Goal: Task Accomplishment & Management: Manage account settings

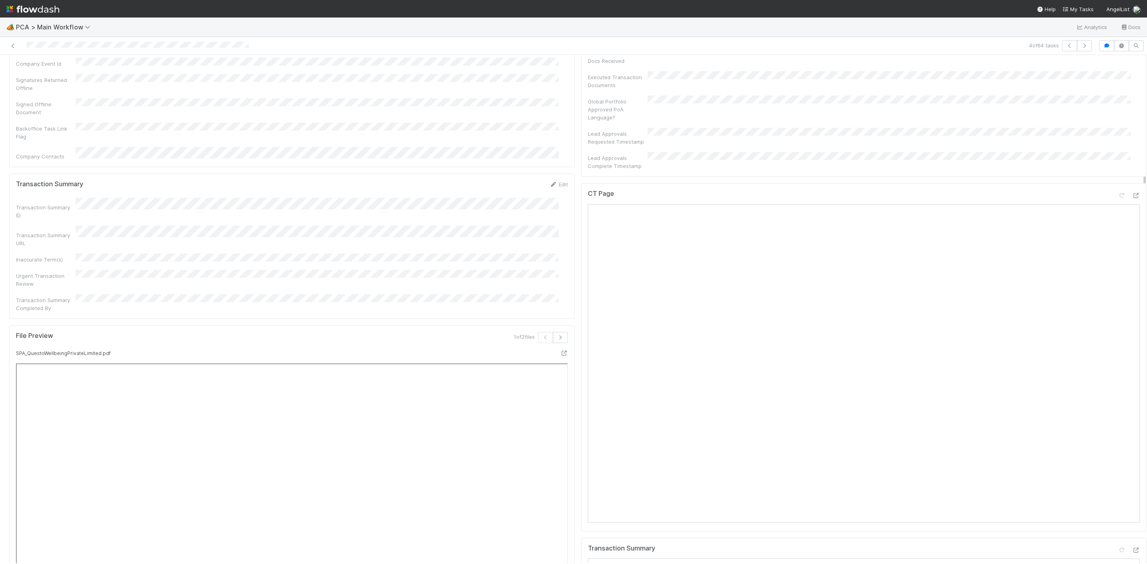
scroll to position [717, 0]
click at [1132, 448] on icon at bounding box center [1136, 450] width 8 height 5
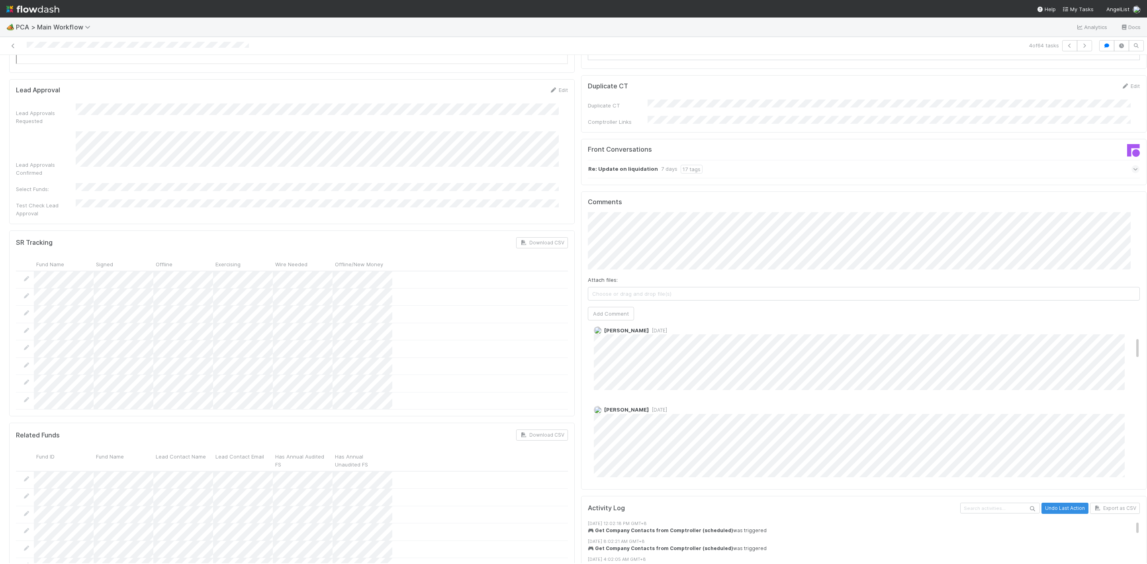
scroll to position [9, 0]
drag, startPoint x: 618, startPoint y: 262, endPoint x: 623, endPoint y: 264, distance: 5.2
click at [622, 307] on button "Add Comment" at bounding box center [611, 314] width 46 height 14
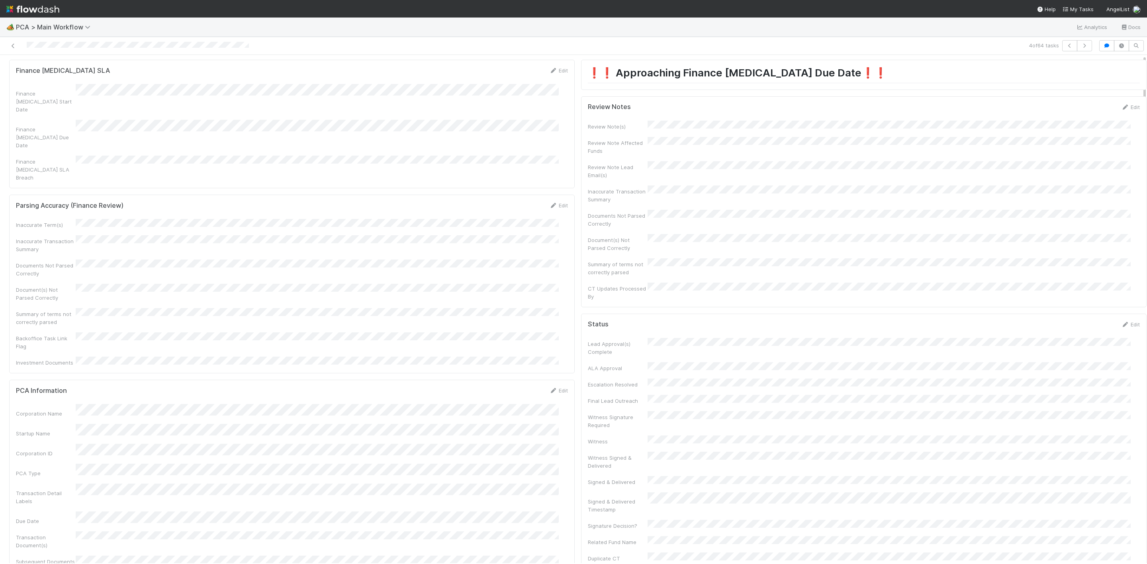
scroll to position [0, 0]
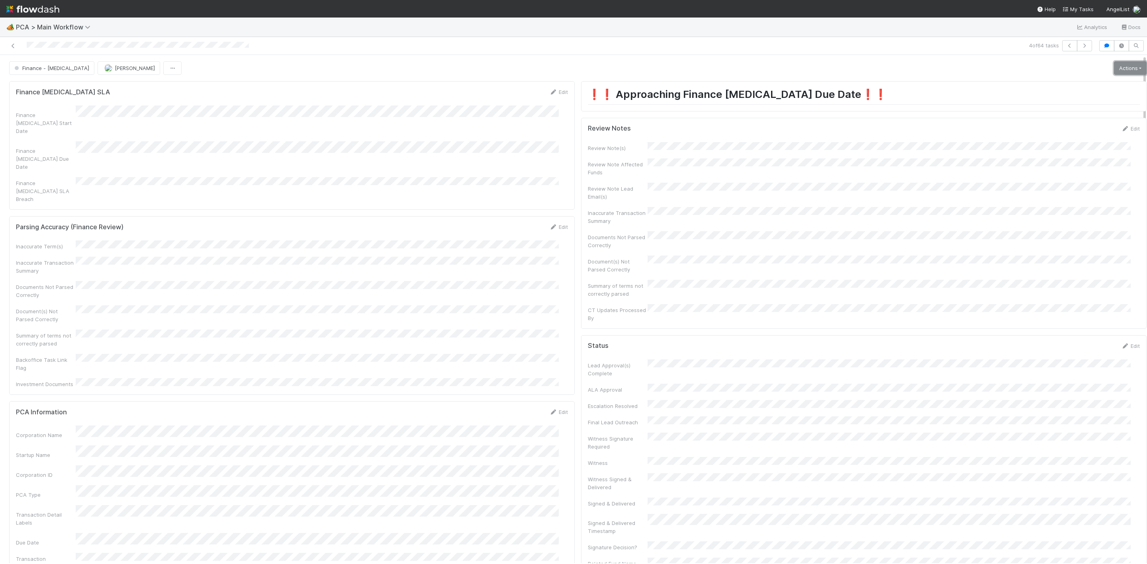
drag, startPoint x: 1103, startPoint y: 70, endPoint x: 1098, endPoint y: 74, distance: 7.0
click at [1114, 70] on link "Actions" at bounding box center [1130, 68] width 33 height 14
click at [1073, 95] on button "Move to Post-Close Question" at bounding box center [1084, 96] width 129 height 11
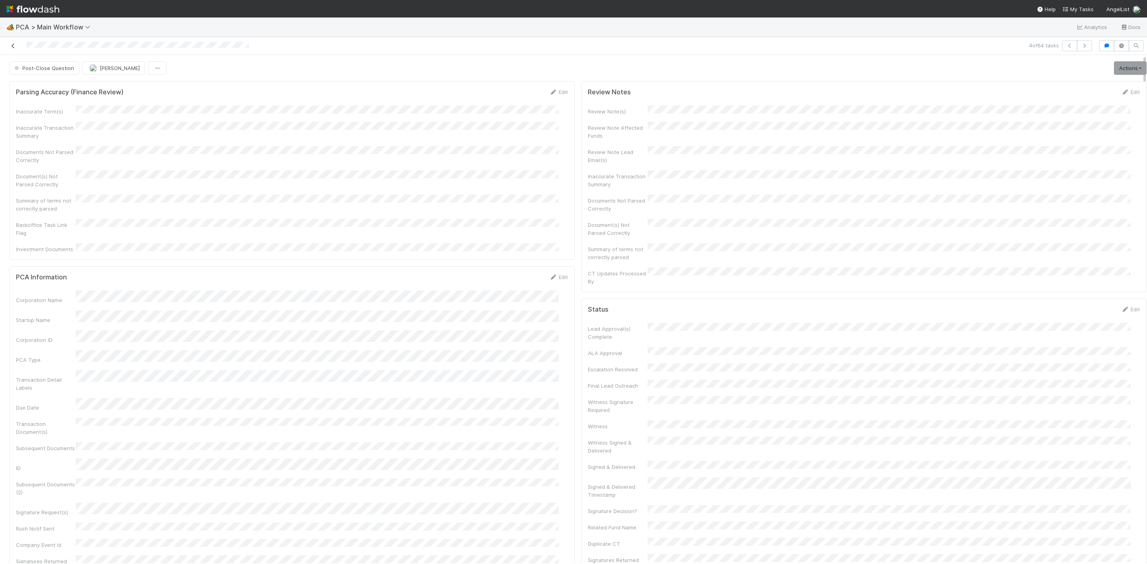
click at [12, 48] on icon at bounding box center [13, 45] width 8 height 5
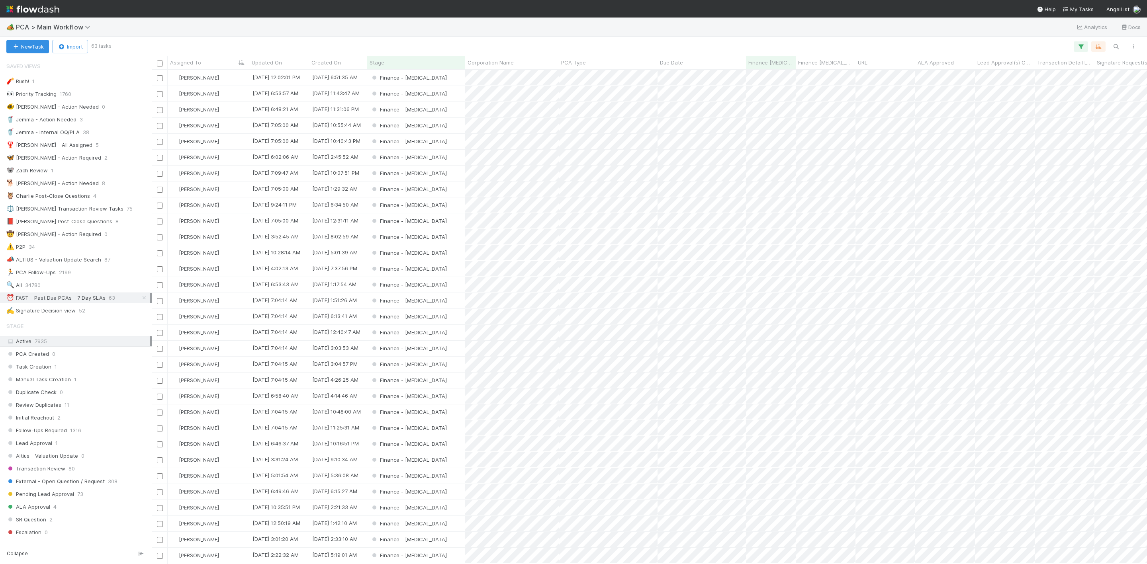
scroll to position [484, 986]
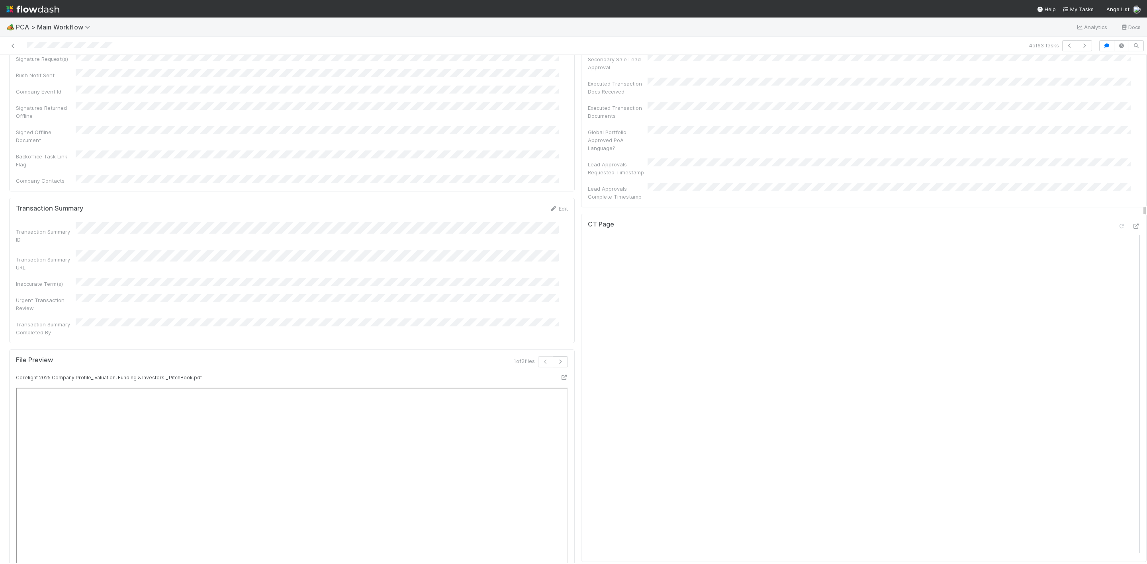
scroll to position [777, 0]
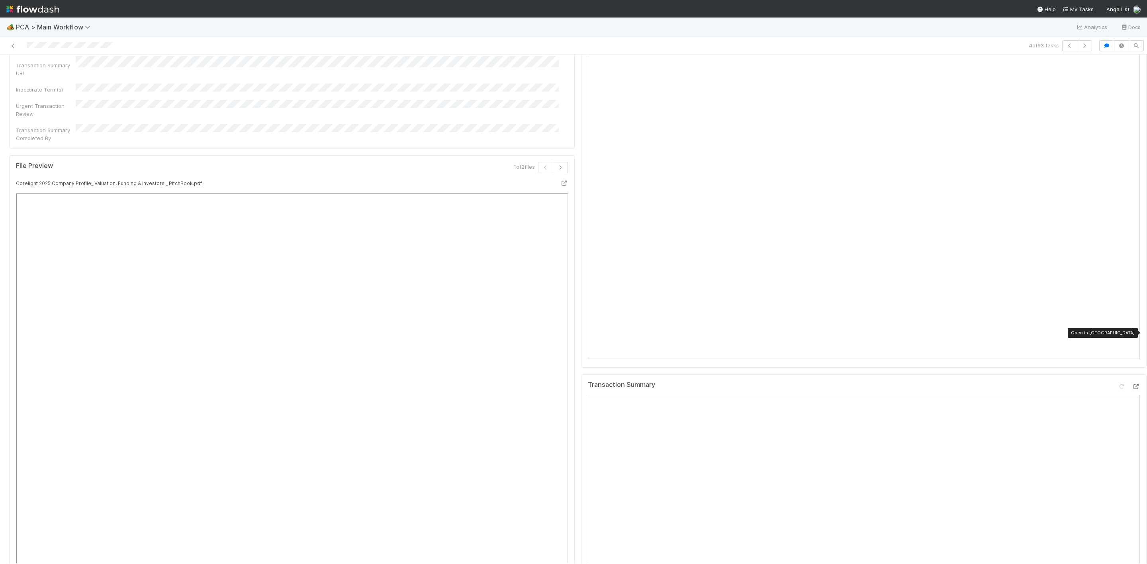
drag, startPoint x: 1118, startPoint y: 334, endPoint x: 1113, endPoint y: 334, distance: 4.8
click at [1132, 384] on icon at bounding box center [1136, 386] width 8 height 5
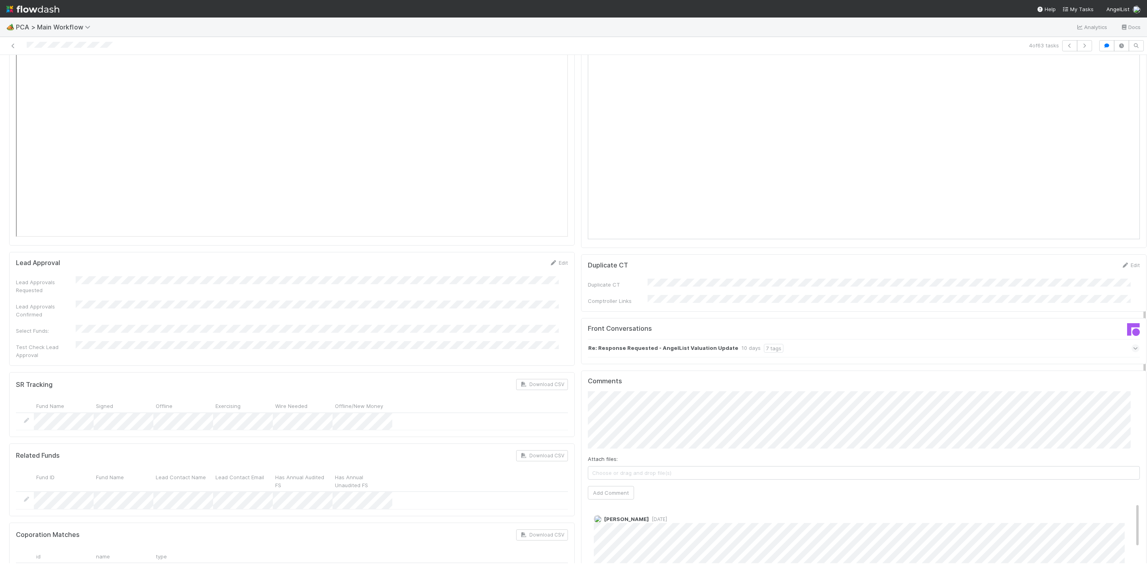
scroll to position [1254, 0]
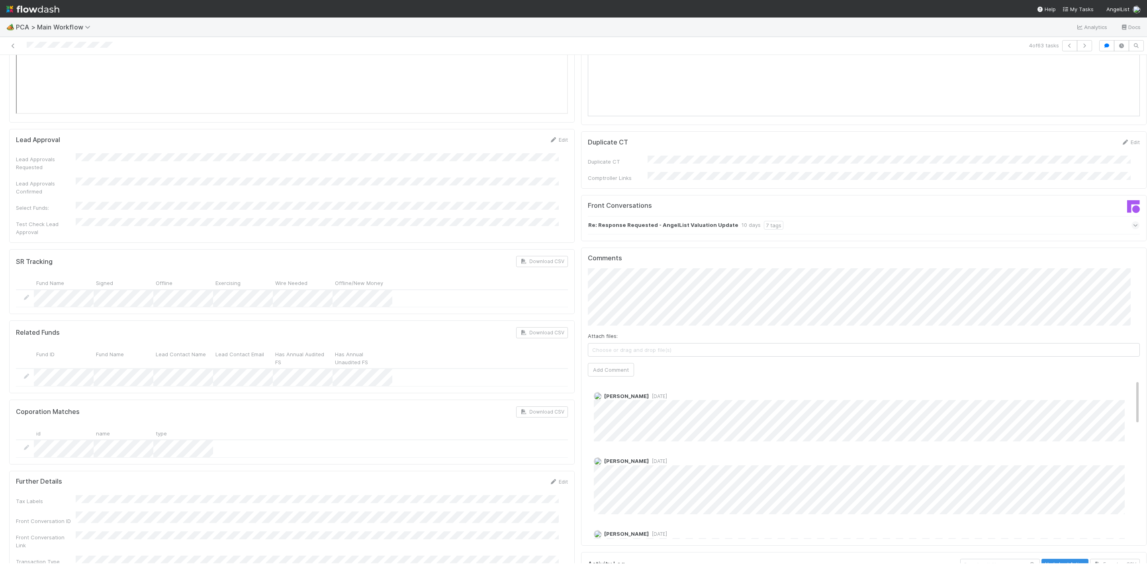
click at [588, 451] on div "[PERSON_NAME] [DATE]" at bounding box center [868, 482] width 561 height 63
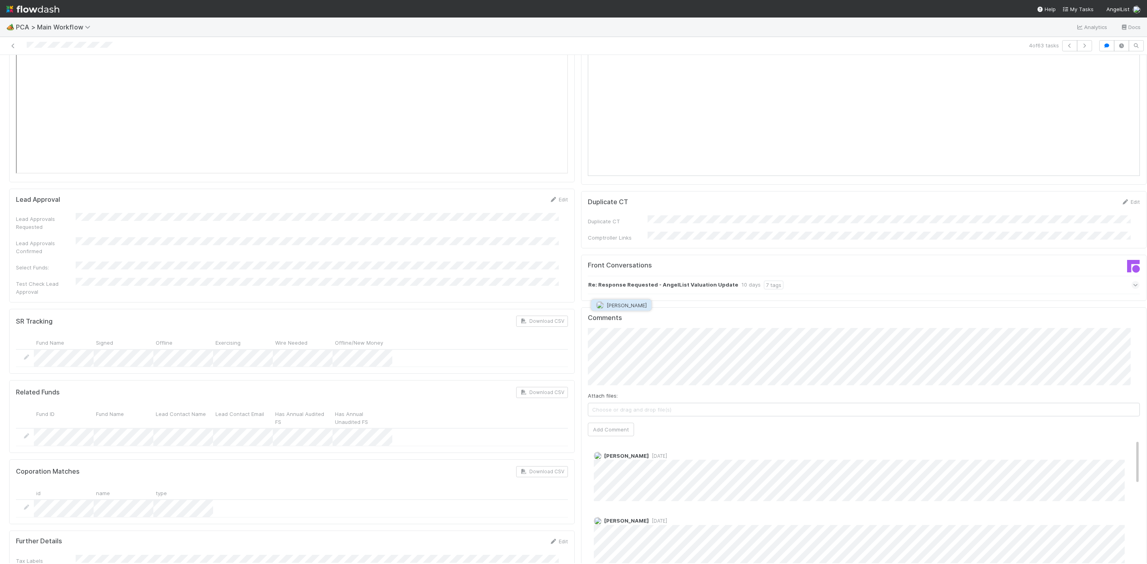
click at [634, 304] on span "[PERSON_NAME]" at bounding box center [626, 305] width 40 height 6
click at [601, 423] on button "Add Comment" at bounding box center [611, 430] width 46 height 14
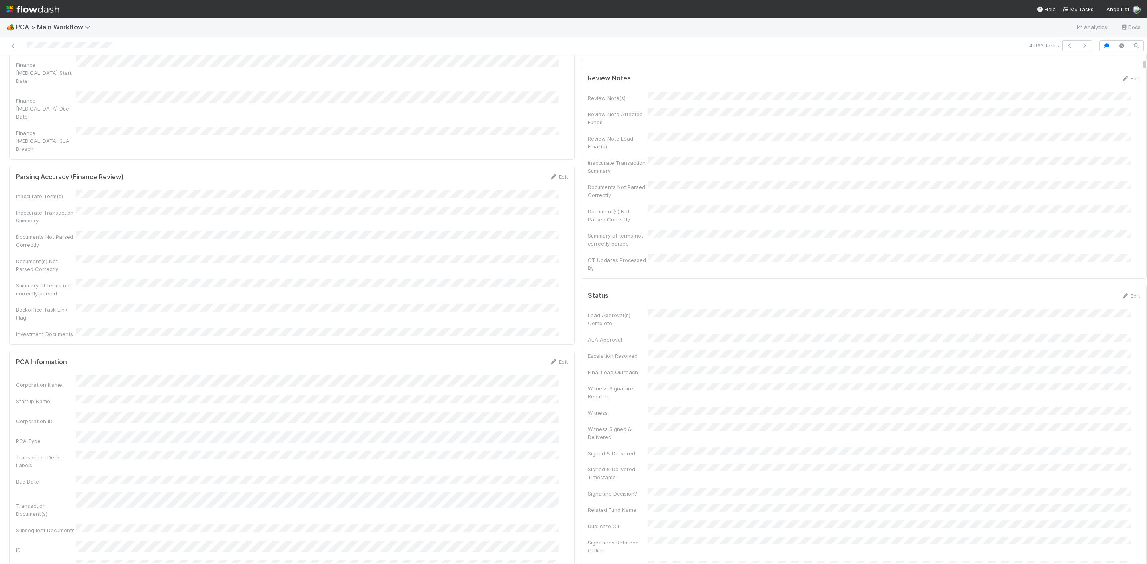
scroll to position [0, 0]
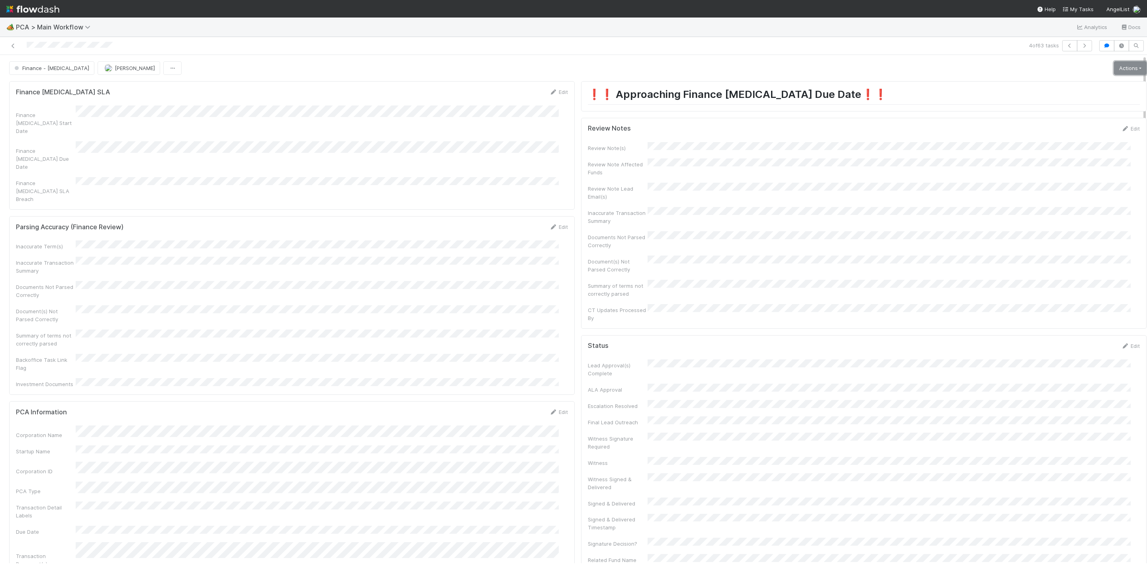
click at [1114, 72] on link "Actions" at bounding box center [1130, 68] width 33 height 14
click at [1076, 98] on button "Move to Post-Close Question" at bounding box center [1084, 96] width 129 height 11
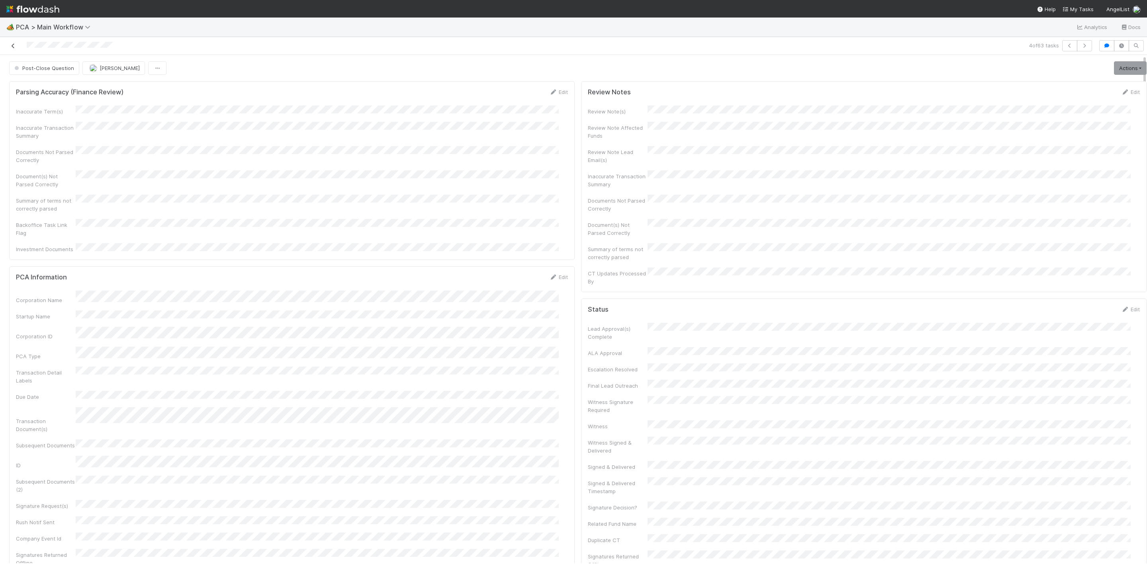
click at [14, 48] on icon at bounding box center [13, 45] width 8 height 5
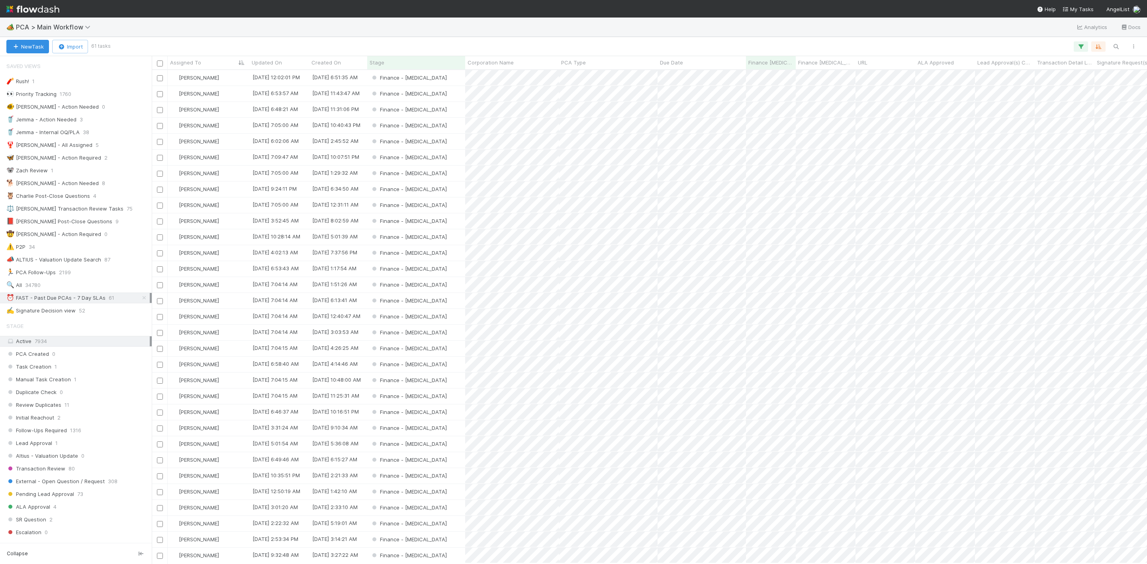
scroll to position [484, 986]
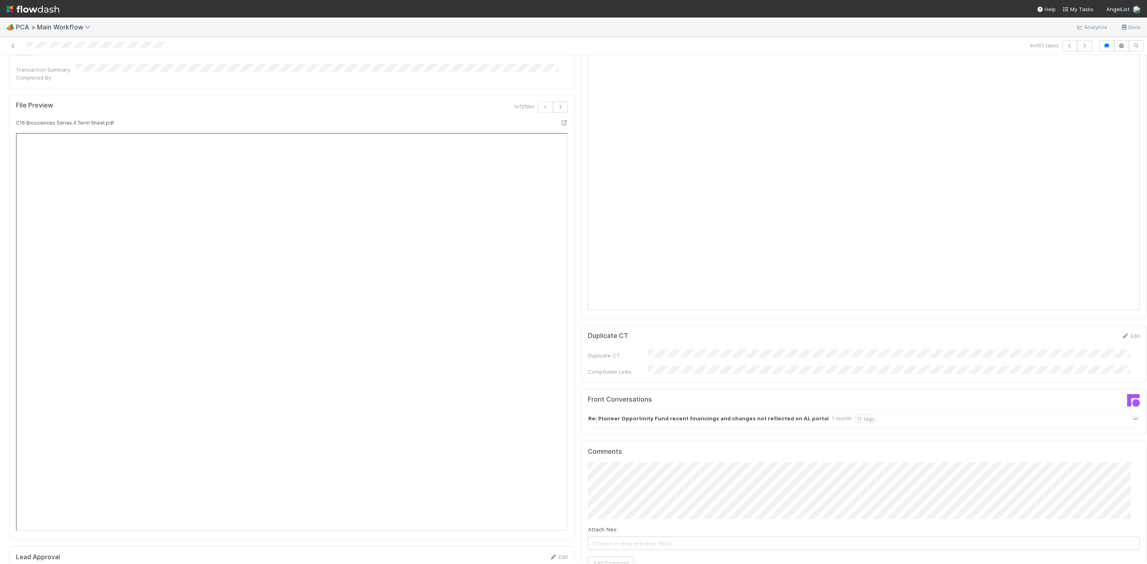
scroll to position [657, 0]
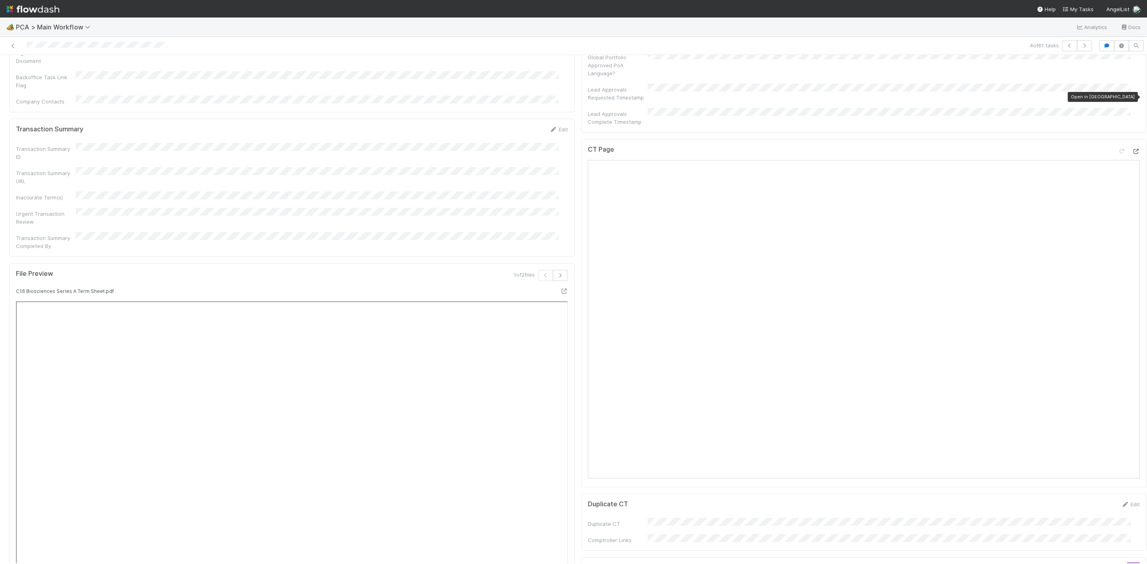
click at [1132, 149] on icon at bounding box center [1136, 151] width 8 height 5
click at [559, 466] on div at bounding box center [503, 471] width 141 height 11
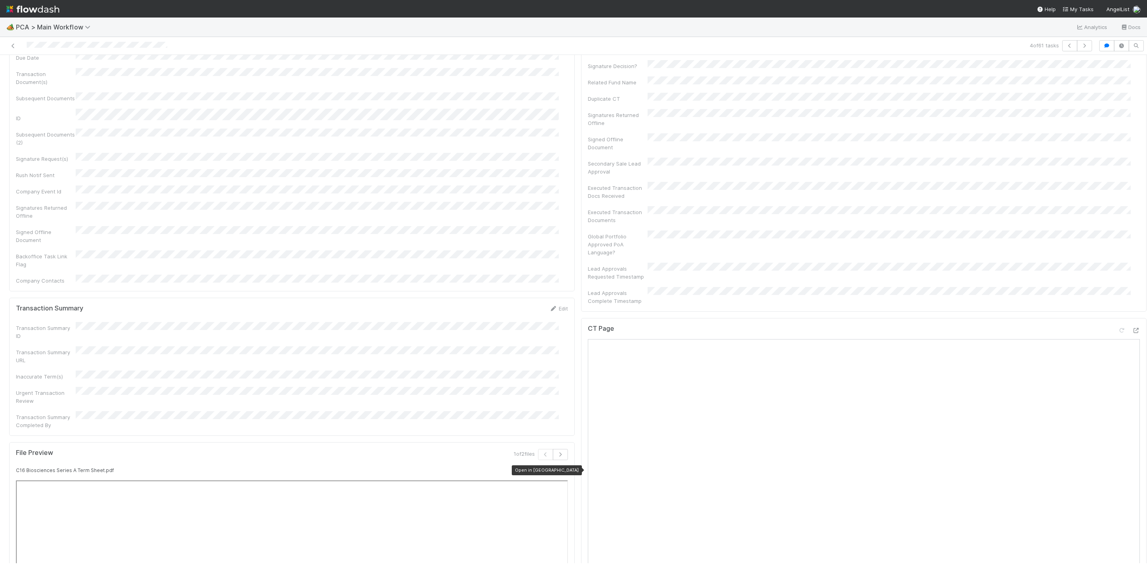
click at [560, 468] on icon at bounding box center [564, 470] width 8 height 5
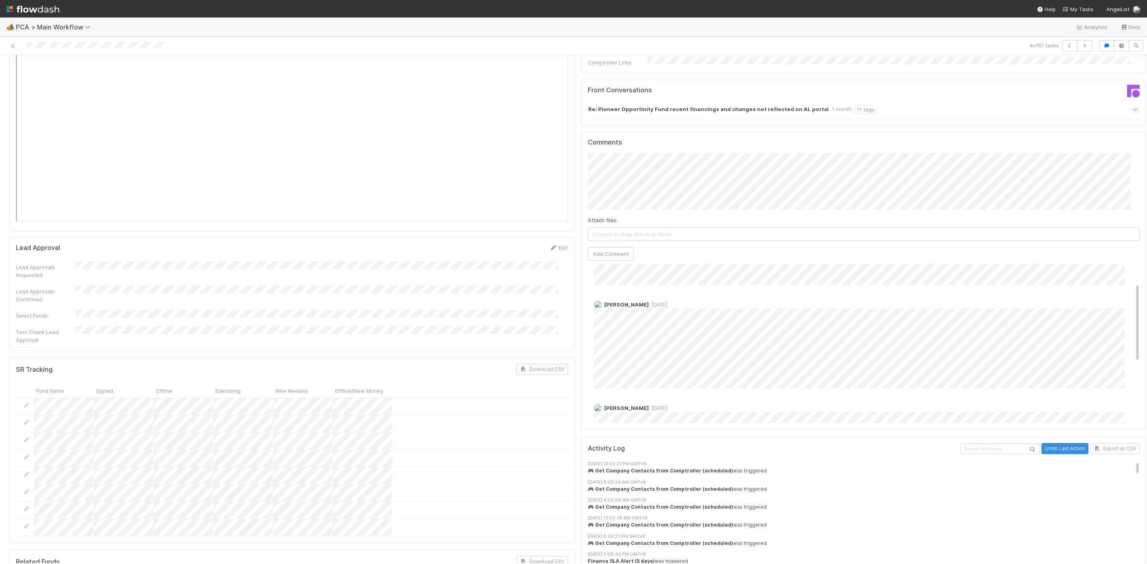
scroll to position [0, 0]
click at [730, 336] on div "[PERSON_NAME] [DATE]" at bounding box center [868, 383] width 561 height 94
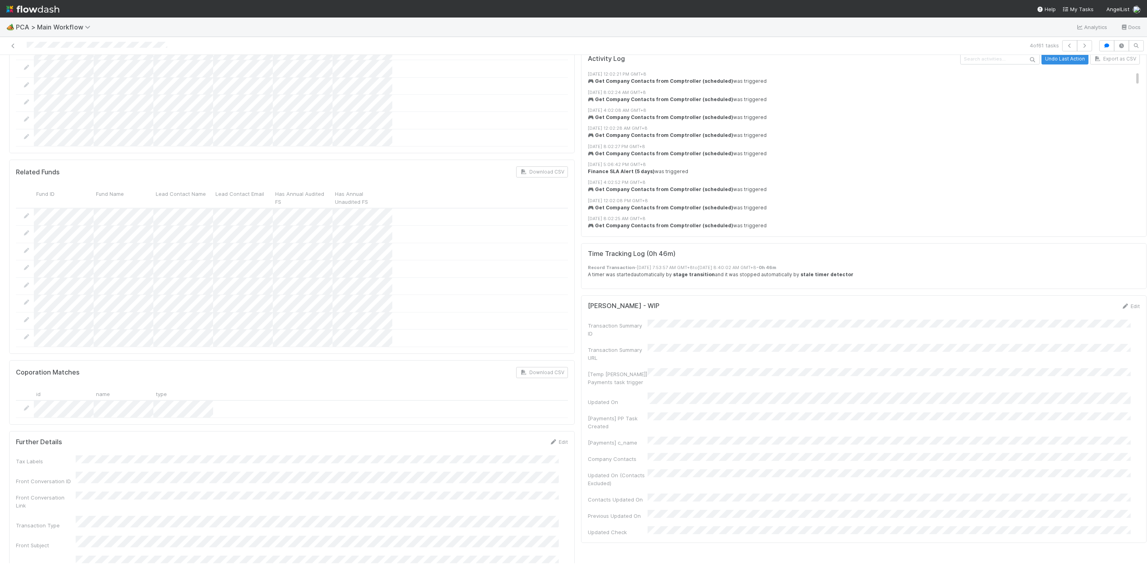
scroll to position [1553, 0]
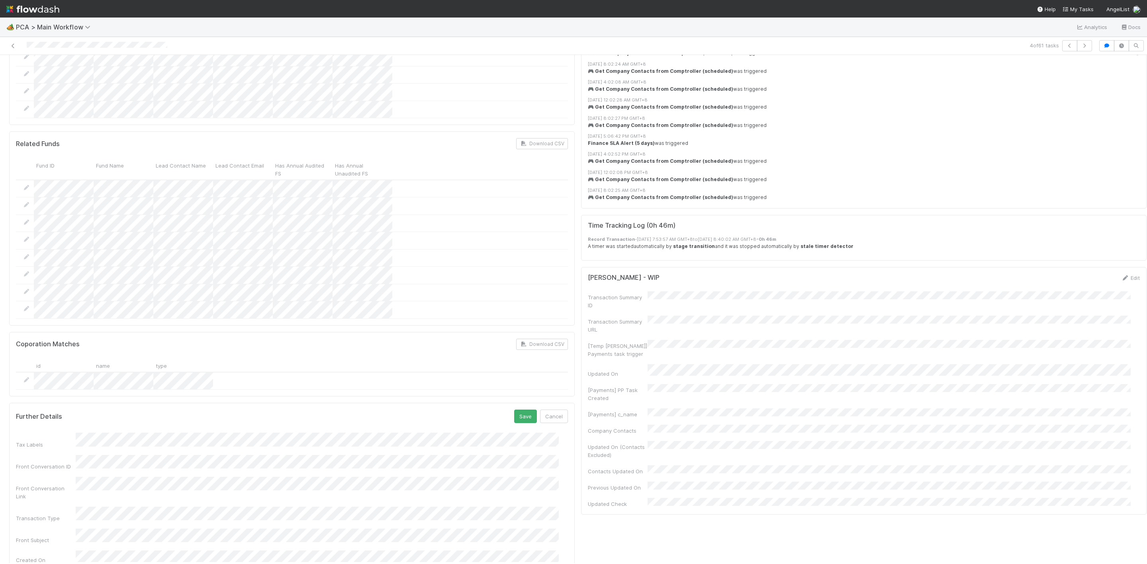
drag, startPoint x: 719, startPoint y: 294, endPoint x: 15, endPoint y: 297, distance: 704.4
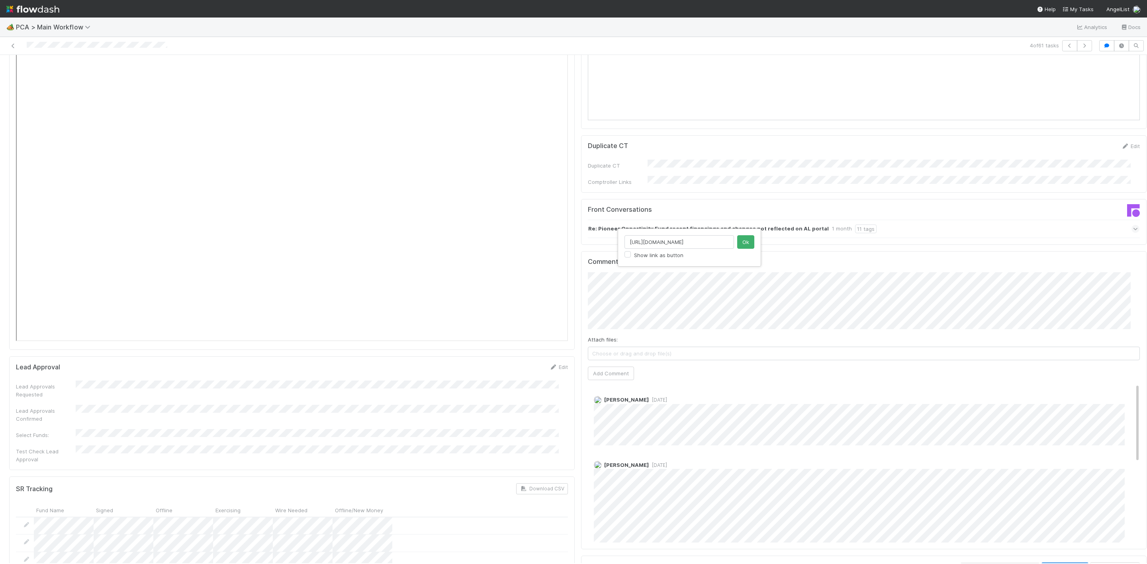
scroll to position [0, 227]
type input "[URL][DOMAIN_NAME]"
click at [742, 241] on button "Ok" at bounding box center [745, 242] width 17 height 14
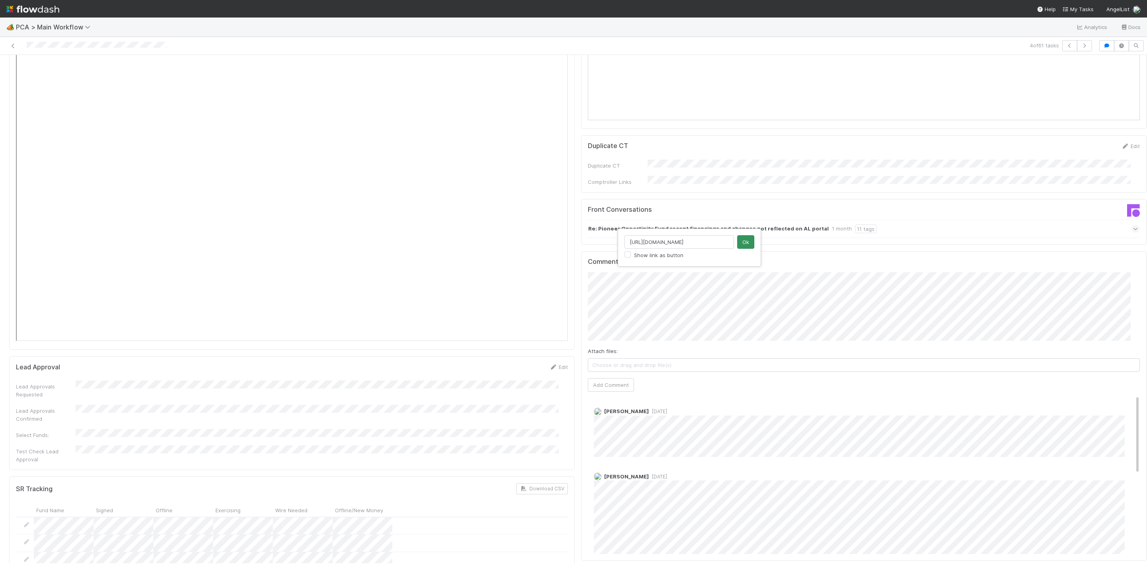
type input "[URL][DOMAIN_NAME]"
click at [750, 241] on button "Ok" at bounding box center [745, 242] width 17 height 14
click at [600, 378] on button "Add Comment" at bounding box center [611, 385] width 46 height 14
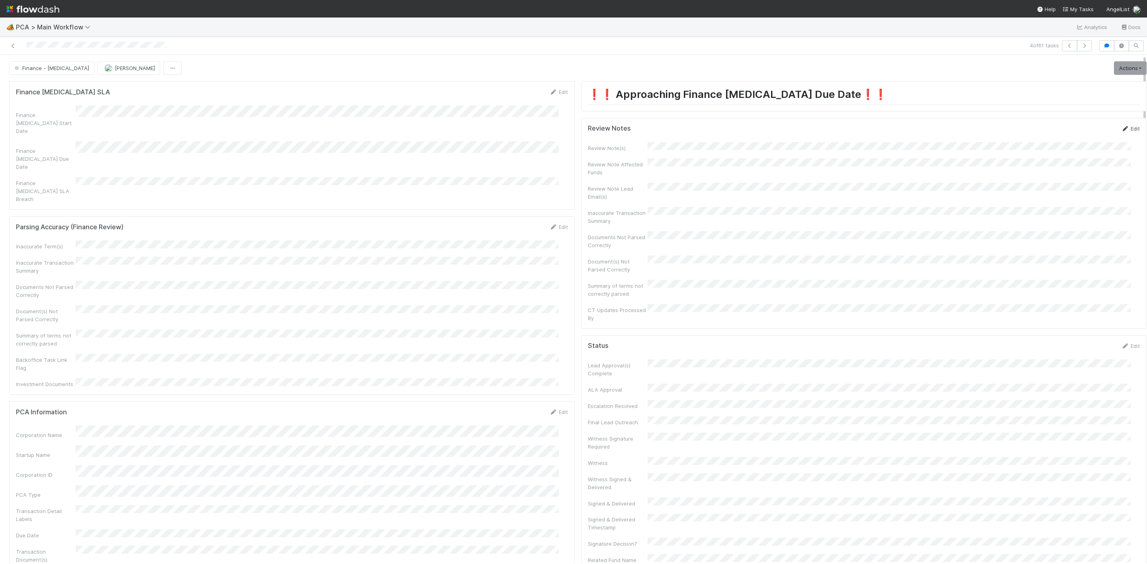
click at [1121, 130] on link "Edit" at bounding box center [1130, 128] width 19 height 6
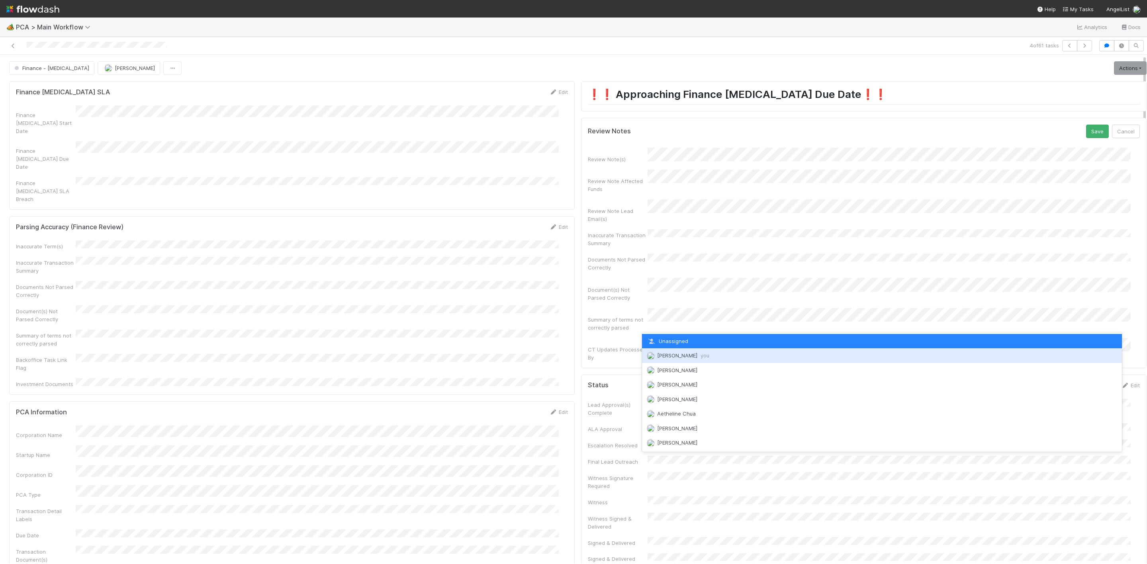
click at [674, 356] on span "[PERSON_NAME] you" at bounding box center [683, 355] width 52 height 6
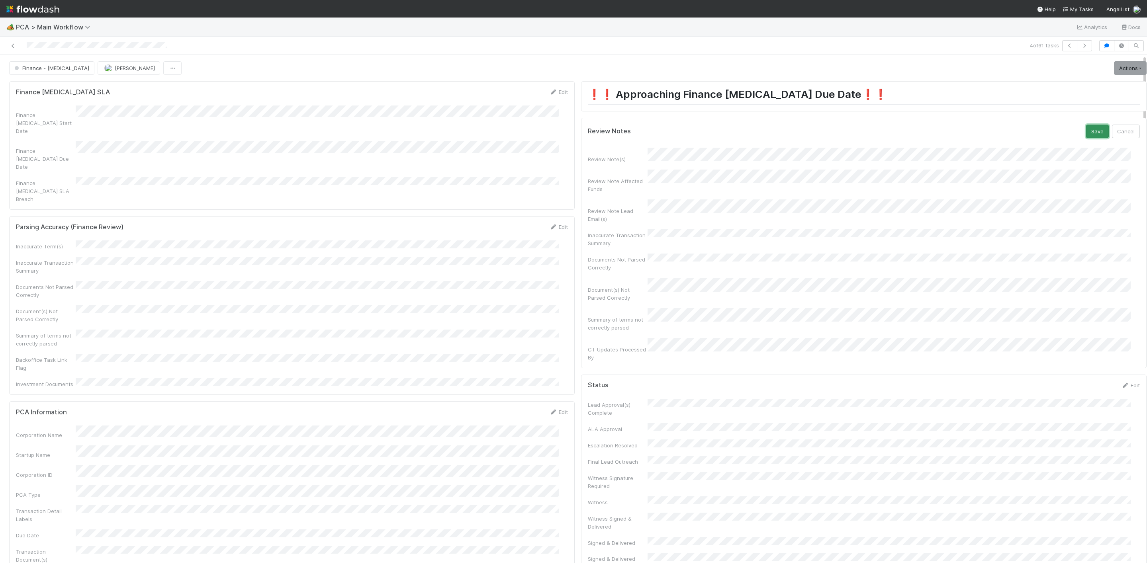
click at [1086, 134] on button "Save" at bounding box center [1097, 132] width 23 height 14
click at [1114, 72] on link "Actions" at bounding box center [1130, 68] width 33 height 14
click at [1043, 139] on button "Move to DCR Review" at bounding box center [1084, 140] width 129 height 11
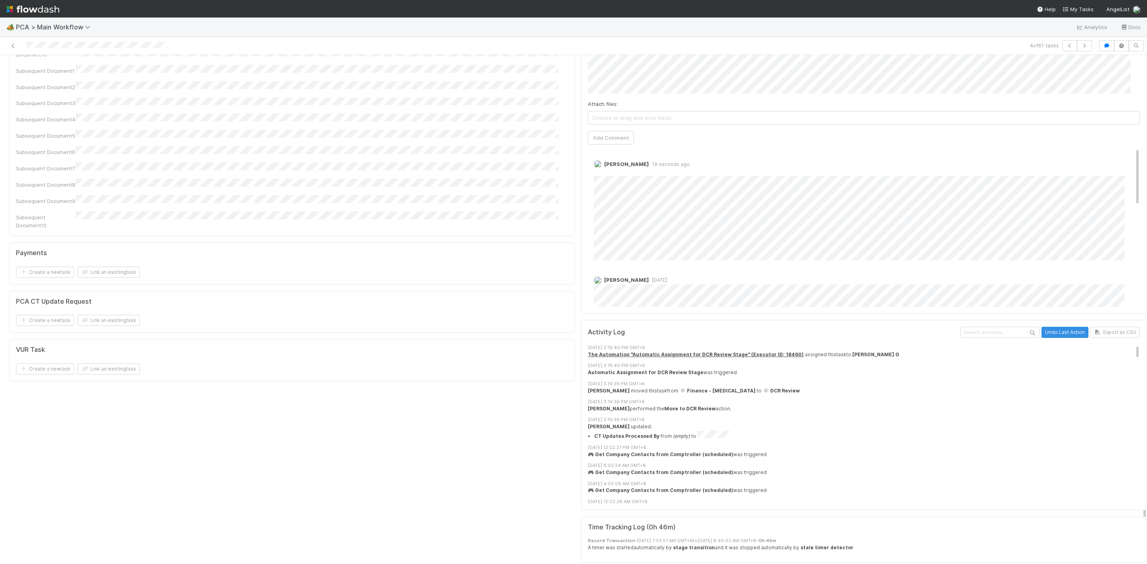
scroll to position [1195, 0]
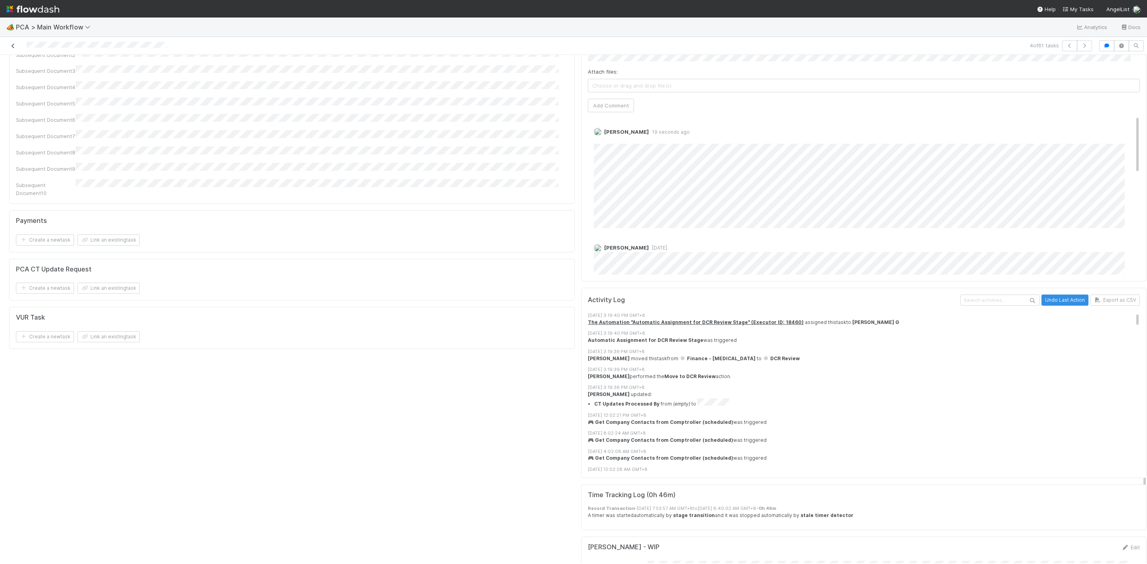
click at [16, 46] on icon at bounding box center [13, 45] width 8 height 5
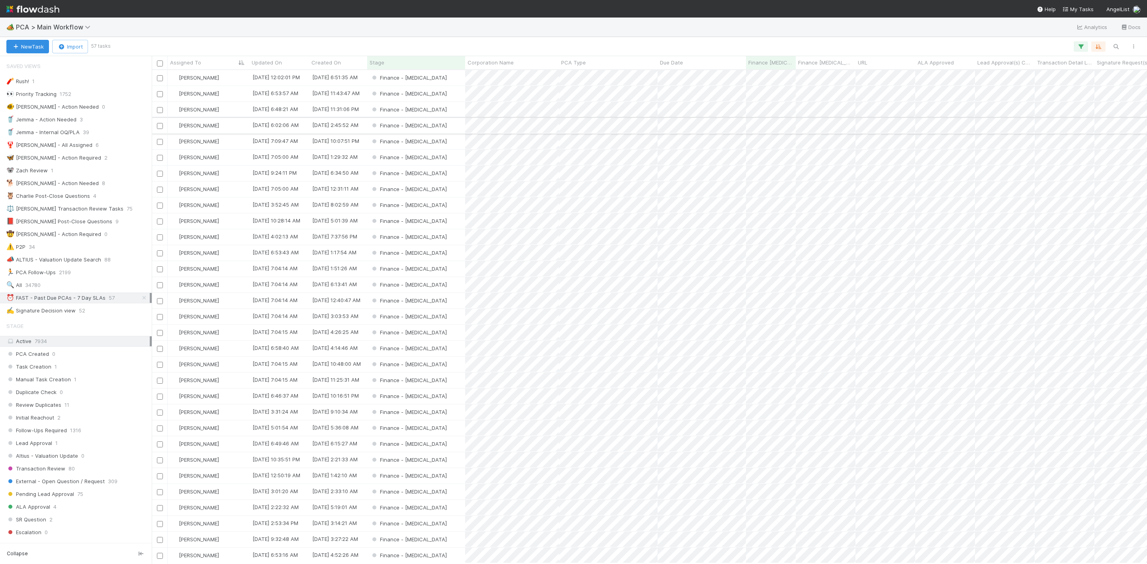
click at [448, 127] on div "Finance - [MEDICAL_DATA]" at bounding box center [416, 126] width 98 height 16
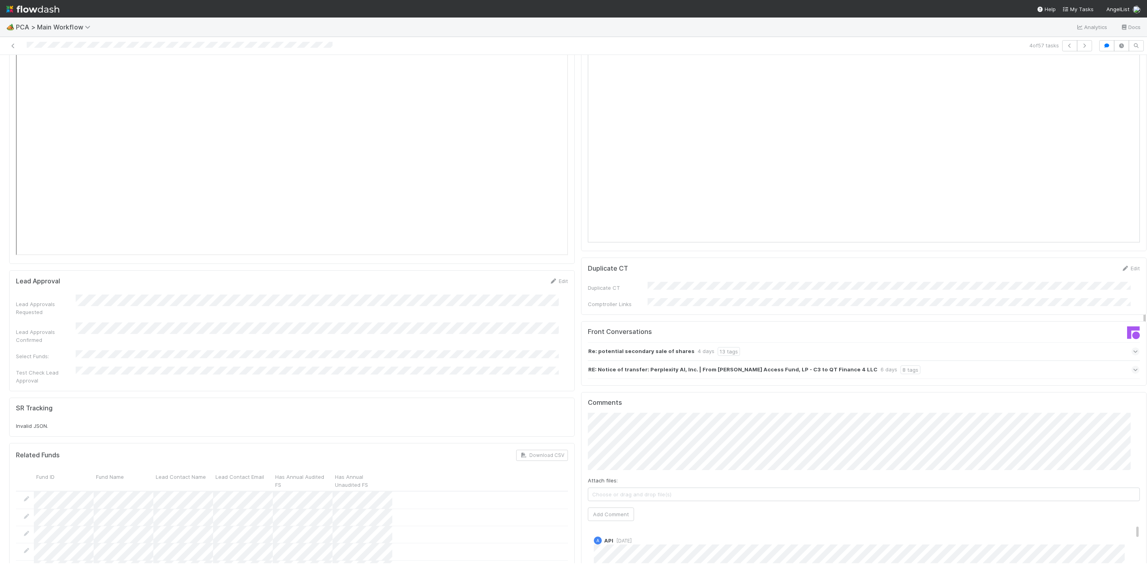
scroll to position [956, 0]
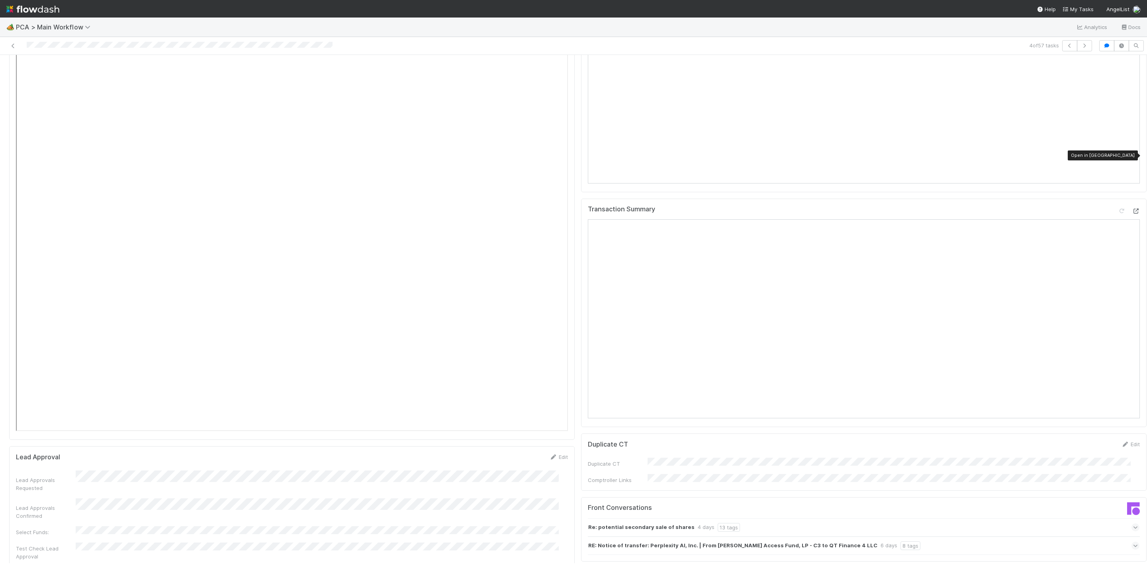
click at [1132, 209] on icon at bounding box center [1136, 211] width 8 height 5
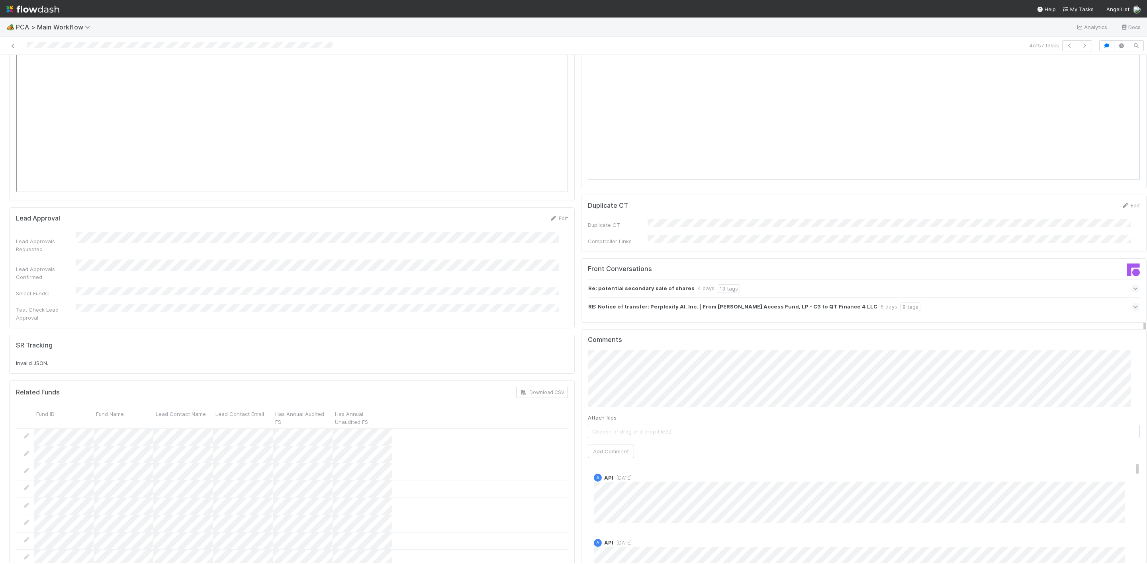
scroll to position [1135, 0]
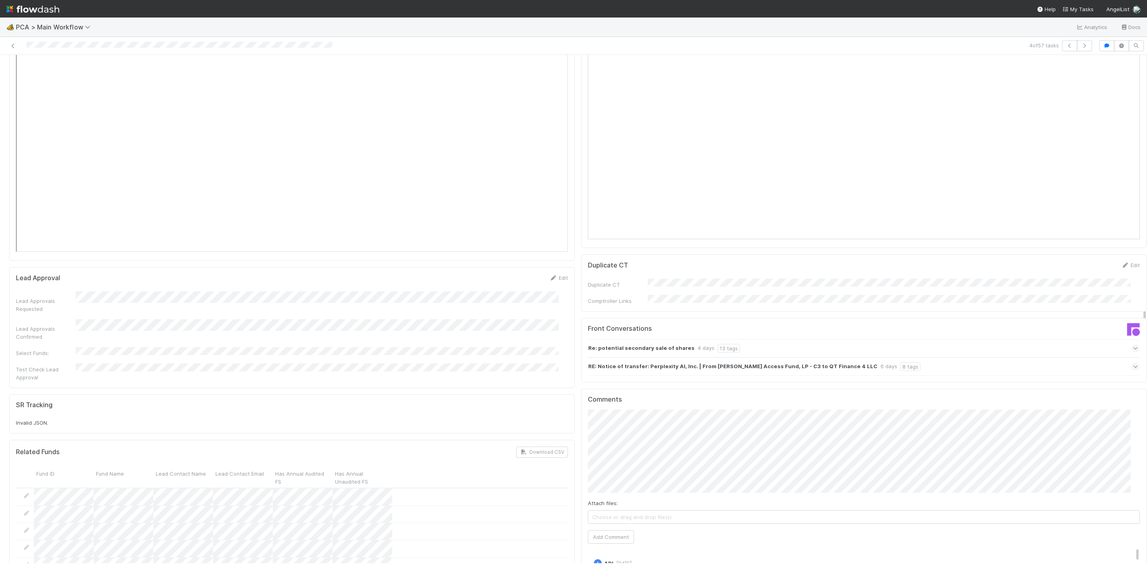
click at [581, 401] on div "Comments Attach files: Choose or drag and drop file(s) Add Comment A API [DATE]…" at bounding box center [863, 551] width 565 height 324
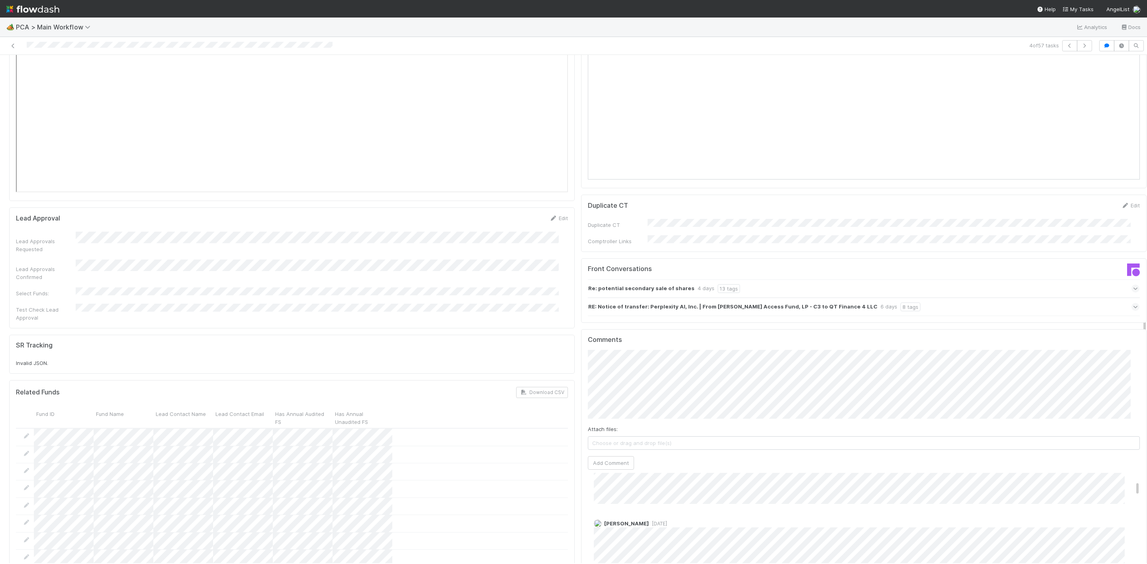
scroll to position [179, 0]
click at [581, 359] on div "Comments Attach files: Choose or drag and drop file(s) Add Comment A API [DATE]…" at bounding box center [863, 491] width 565 height 324
click at [616, 471] on button "Add Comment" at bounding box center [611, 478] width 46 height 14
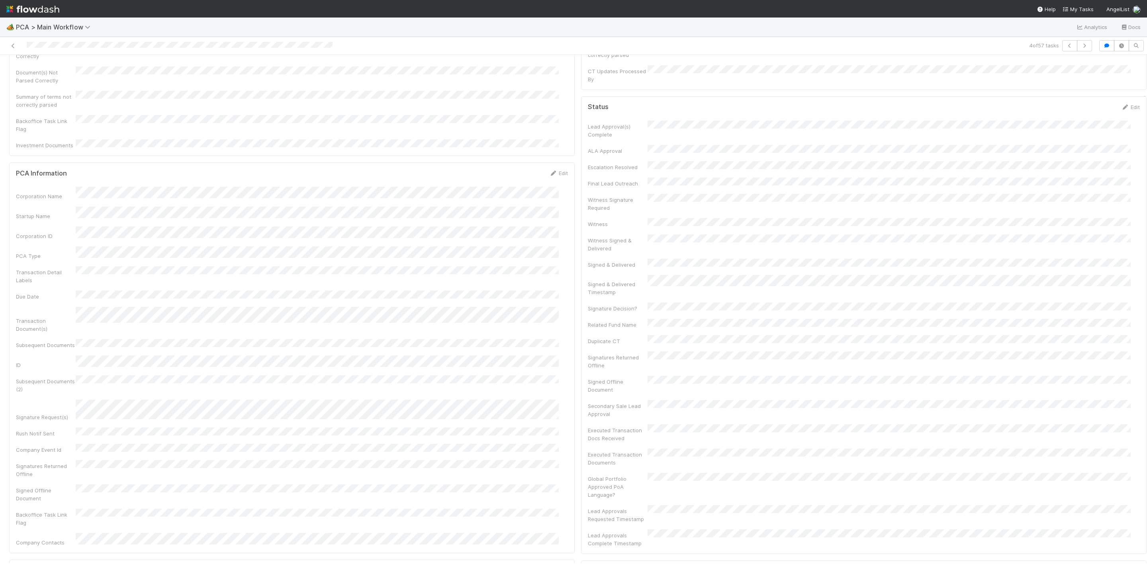
scroll to position [0, 0]
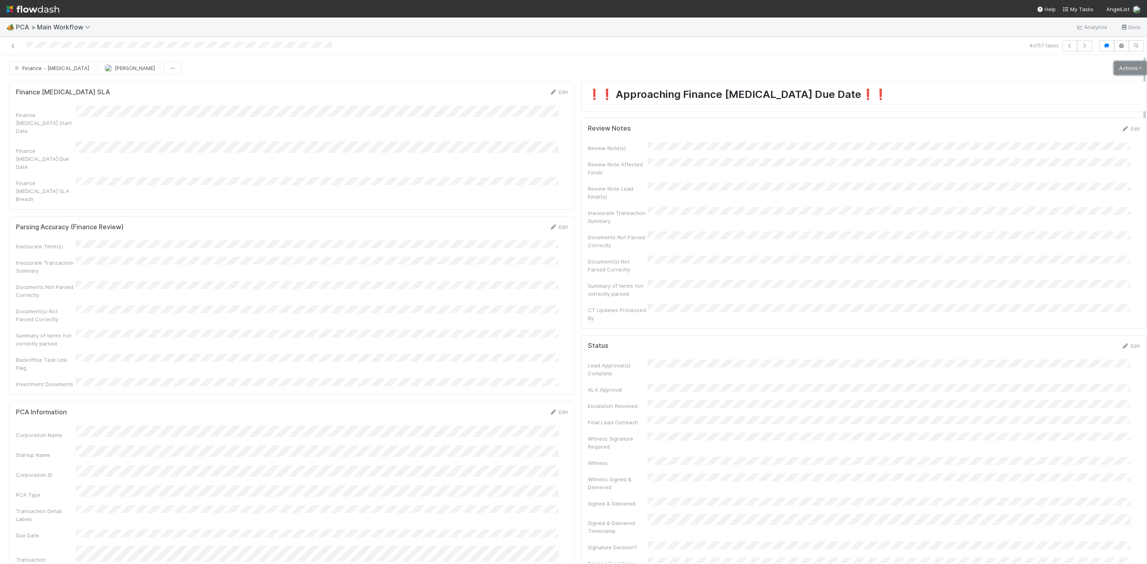
click at [1115, 67] on link "Actions" at bounding box center [1130, 68] width 33 height 14
click at [1067, 105] on button "Move to Finance Review" at bounding box center [1084, 107] width 129 height 11
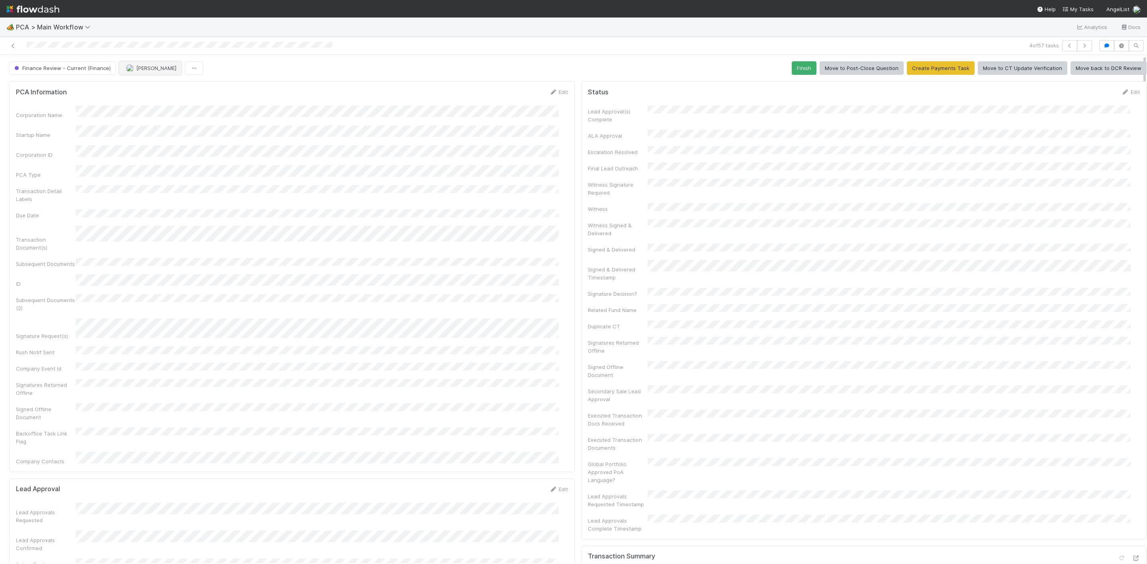
click at [158, 67] on span "[PERSON_NAME]" at bounding box center [156, 68] width 40 height 6
click at [158, 85] on div "[PERSON_NAME]" at bounding box center [171, 89] width 112 height 14
click at [12, 42] on link at bounding box center [13, 46] width 8 height 8
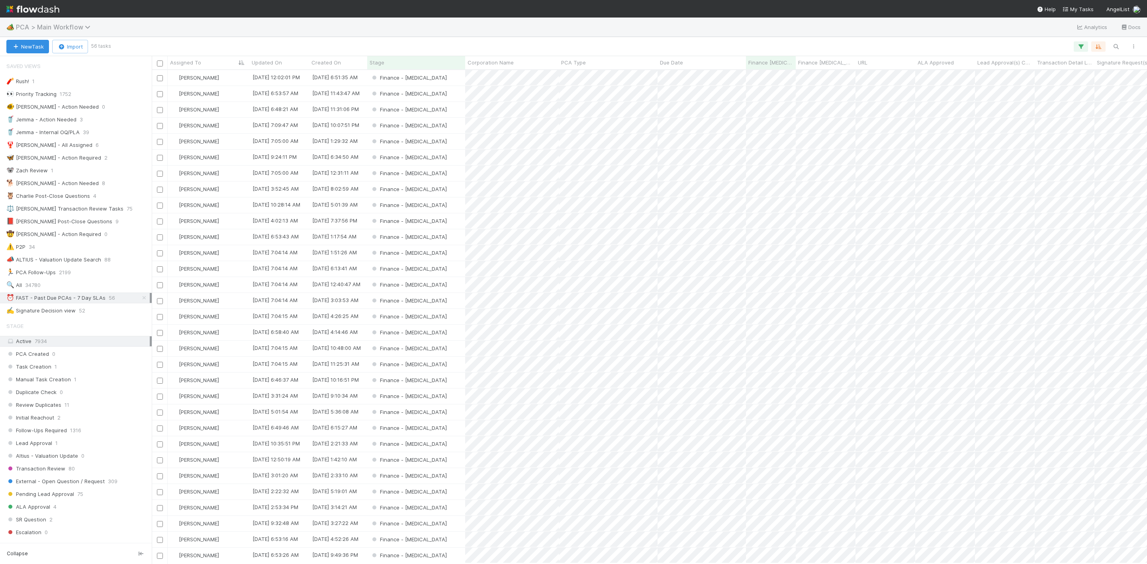
scroll to position [484, 986]
click at [446, 125] on div "Finance - [MEDICAL_DATA]" at bounding box center [416, 126] width 98 height 16
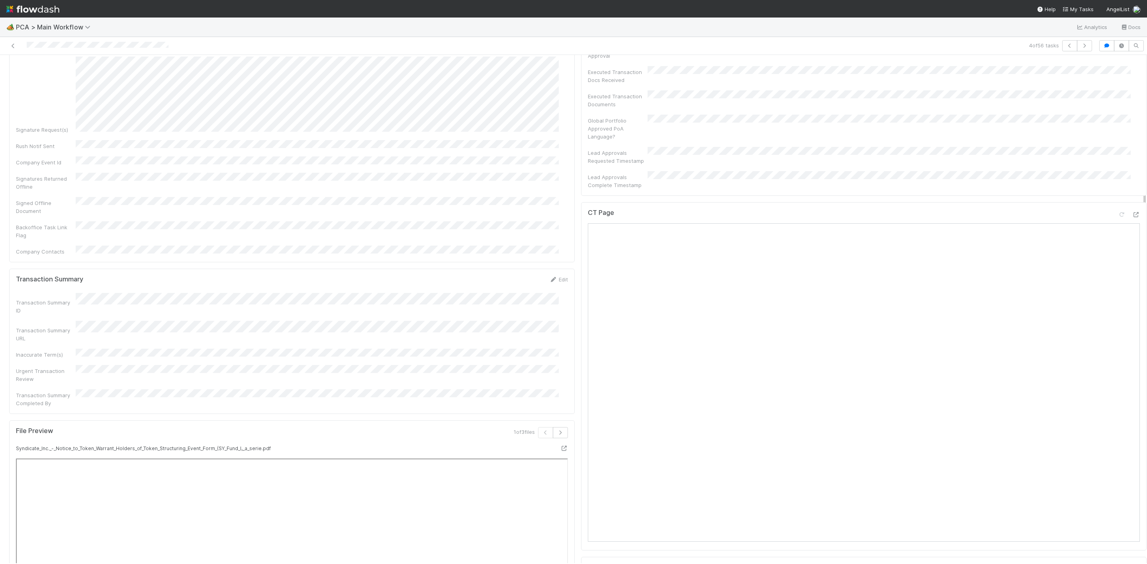
scroll to position [717, 0]
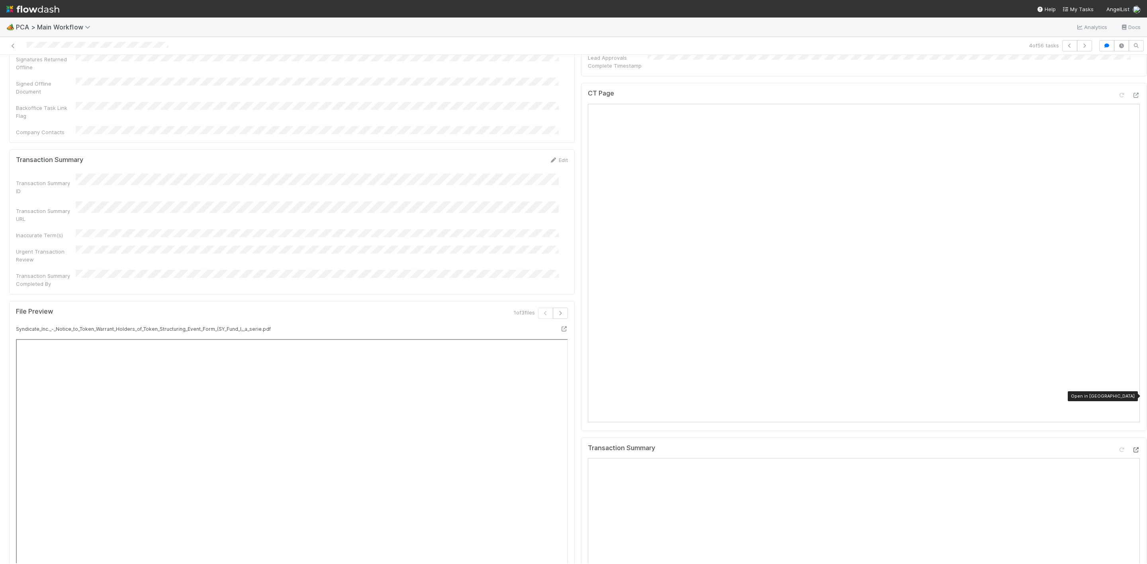
click at [1132, 448] on icon at bounding box center [1136, 450] width 8 height 5
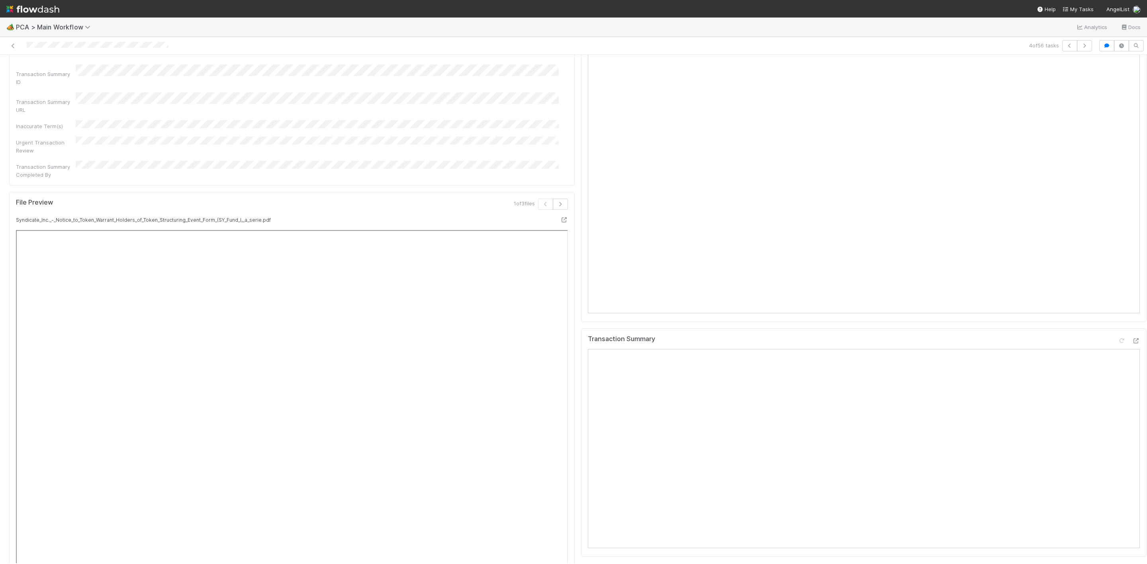
scroll to position [836, 0]
click at [12, 47] on icon at bounding box center [13, 45] width 8 height 5
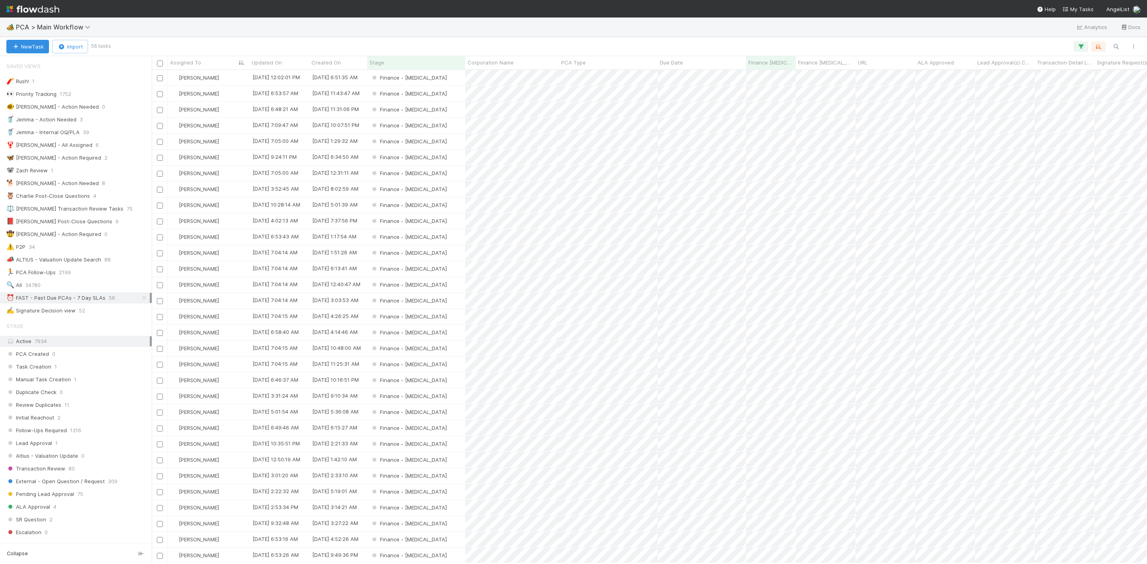
scroll to position [484, 986]
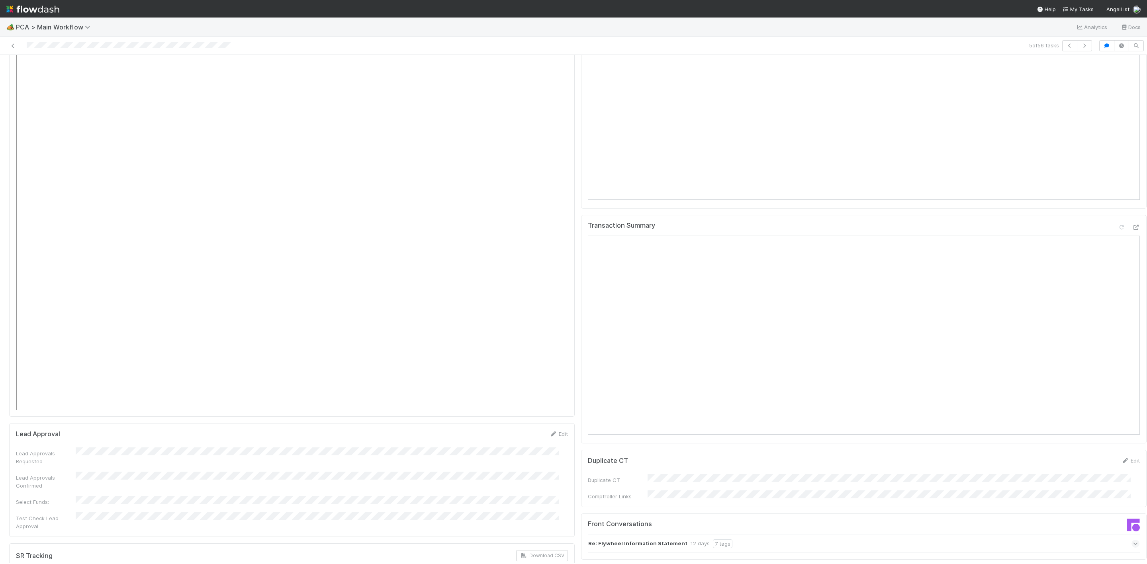
scroll to position [930, 0]
click at [1116, 228] on div "Transaction Summary" at bounding box center [864, 235] width 552 height 14
click at [1132, 231] on icon at bounding box center [1136, 233] width 8 height 5
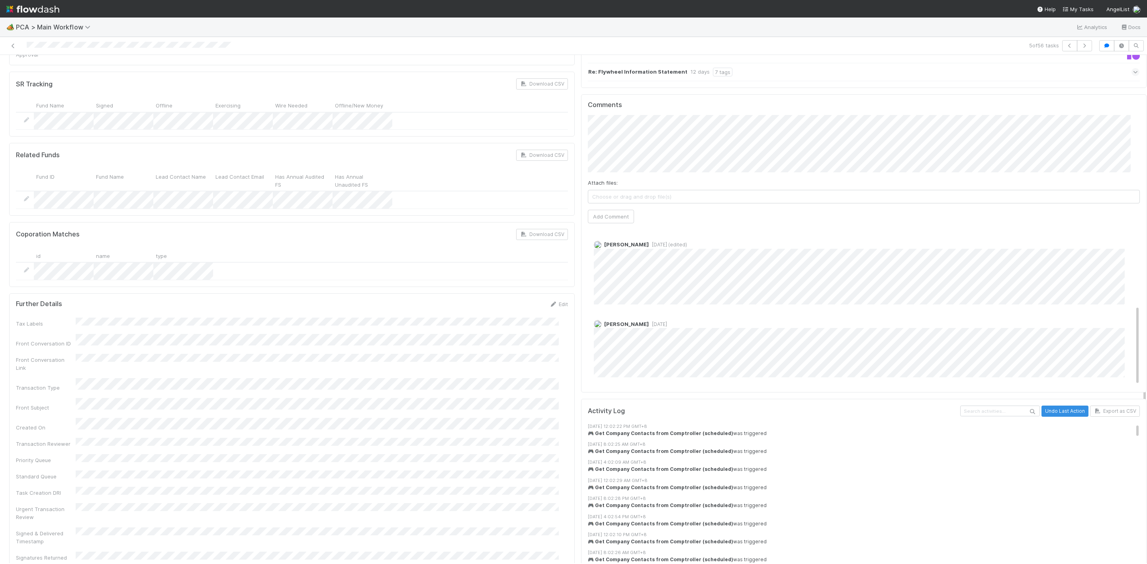
scroll to position [1467, 0]
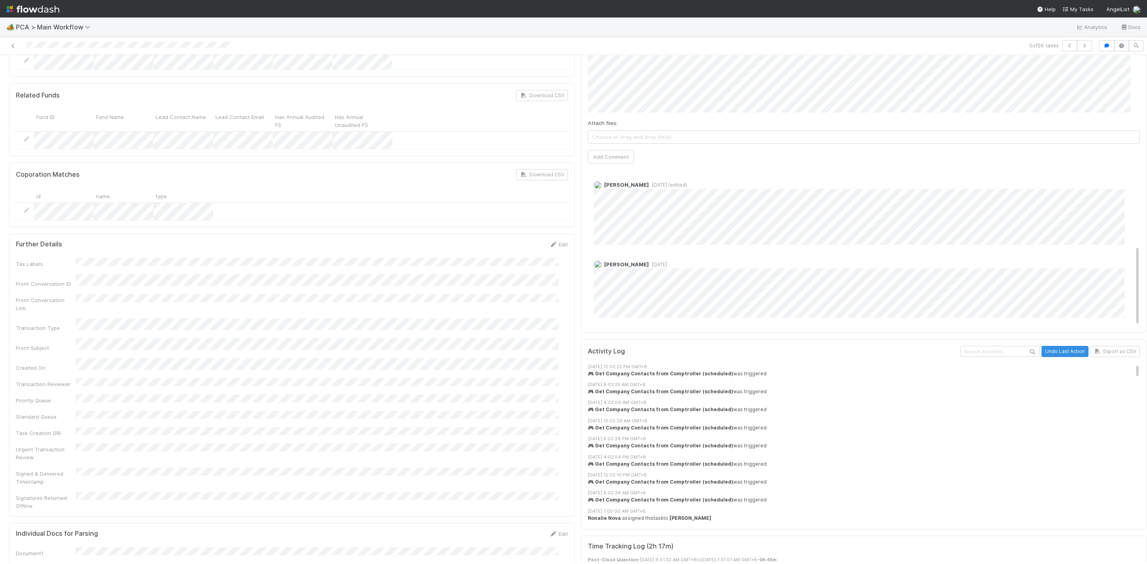
click at [712, 202] on div "[PERSON_NAME] [DATE] Ronalie Nova [DATE] [PERSON_NAME] [DATE] (edited) [PERSON_…" at bounding box center [868, 168] width 561 height 317
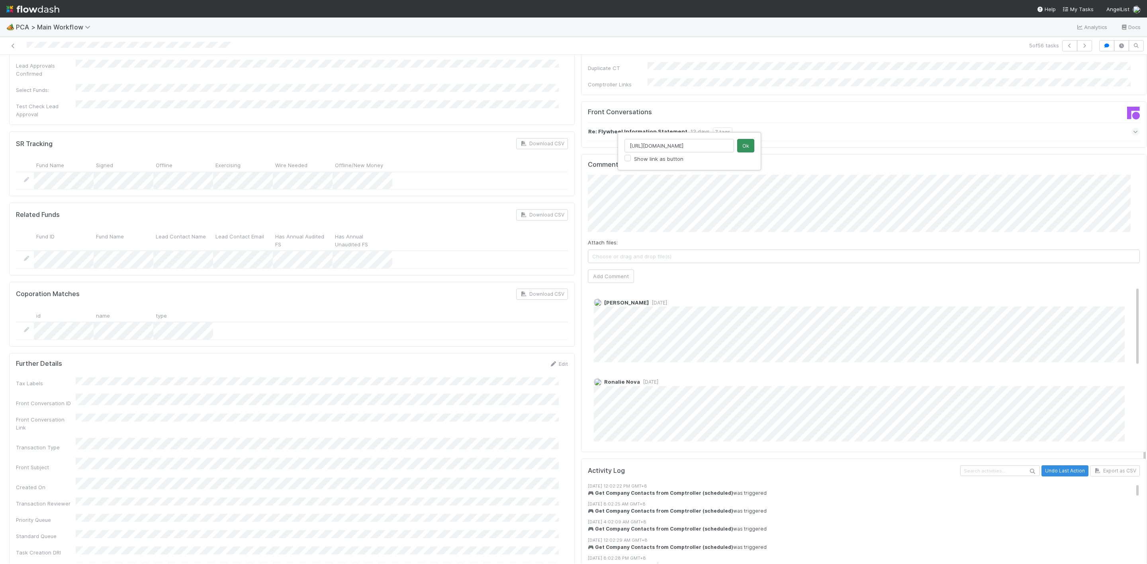
scroll to position [0, 225]
type input "[URL][DOMAIN_NAME]"
click at [744, 144] on button "Ok" at bounding box center [745, 146] width 17 height 14
click at [591, 270] on button "Add Comment" at bounding box center [611, 277] width 46 height 14
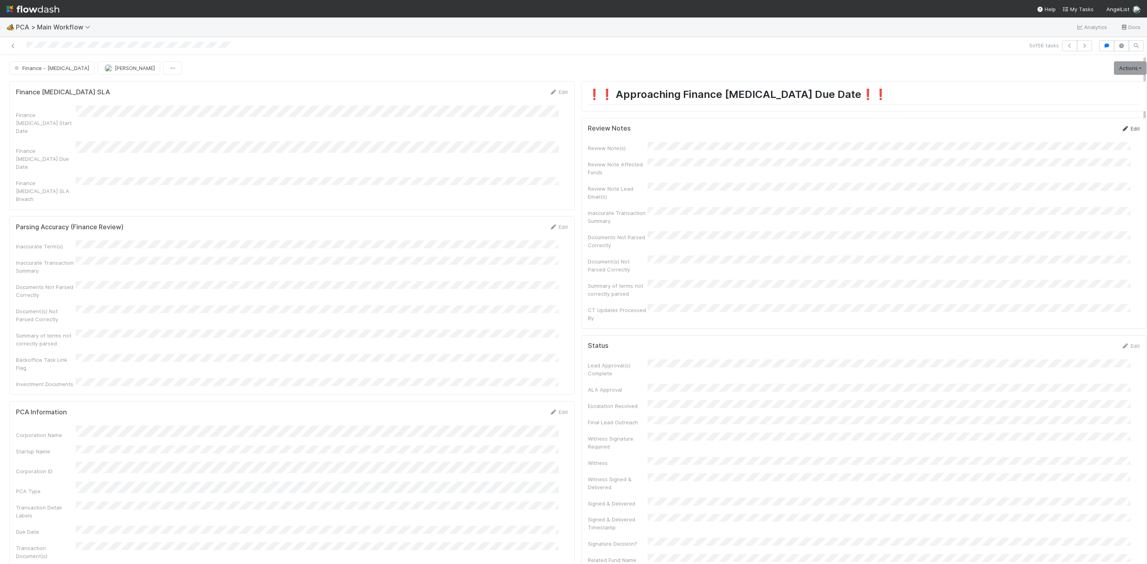
click at [1121, 132] on link "Edit" at bounding box center [1130, 128] width 19 height 6
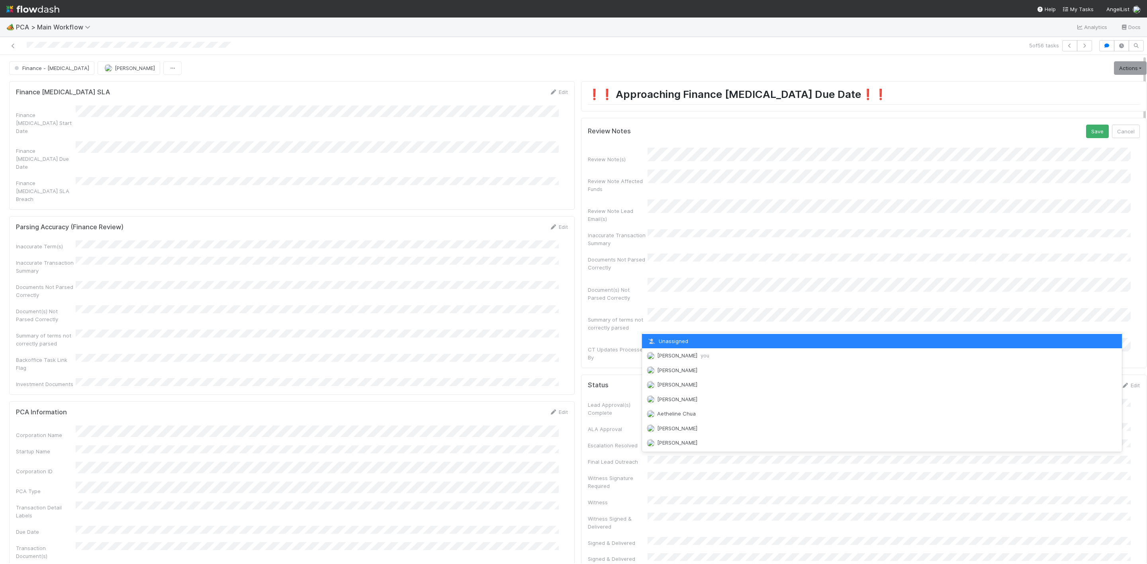
click at [678, 354] on span "[PERSON_NAME] you" at bounding box center [683, 355] width 52 height 6
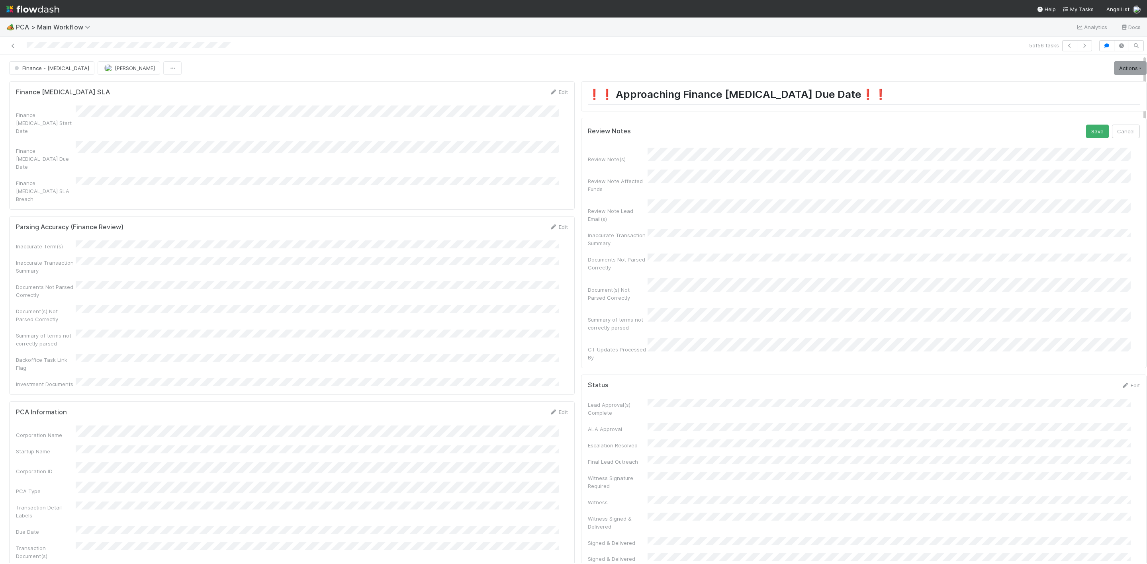
click at [1090, 122] on div "Review Notes Save Cancel Review Note(s) Review Note Affected Funds Review Note …" at bounding box center [863, 243] width 565 height 250
click at [1086, 129] on button "Save" at bounding box center [1097, 132] width 23 height 14
click at [1114, 72] on link "Actions" at bounding box center [1130, 68] width 33 height 14
click at [1049, 104] on button "Move to Finance Review" at bounding box center [1084, 107] width 129 height 11
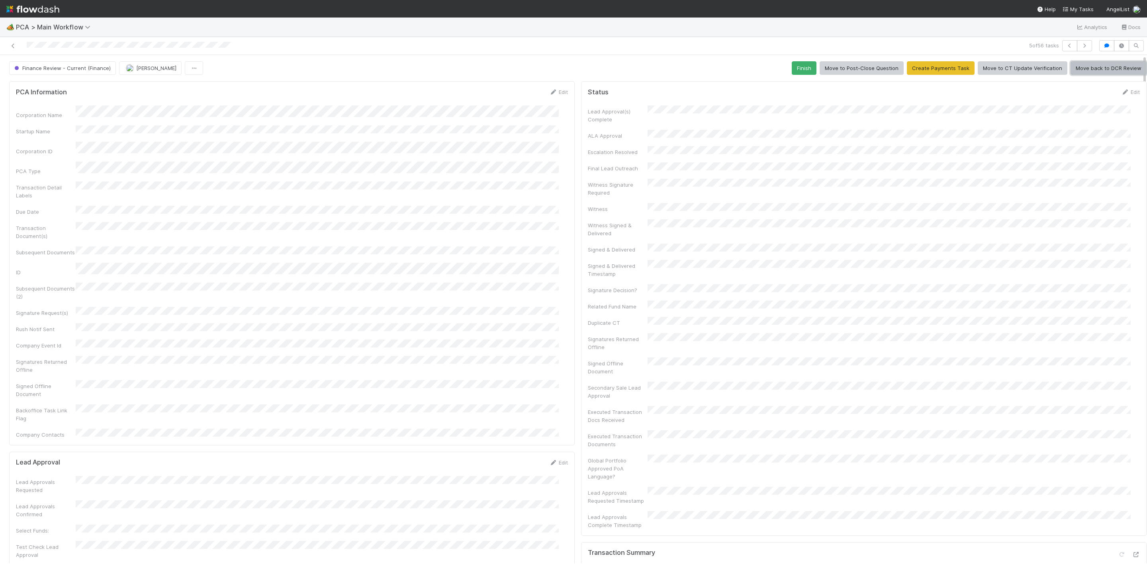
click at [1080, 69] on button "Move back to DCR Review" at bounding box center [1108, 68] width 76 height 14
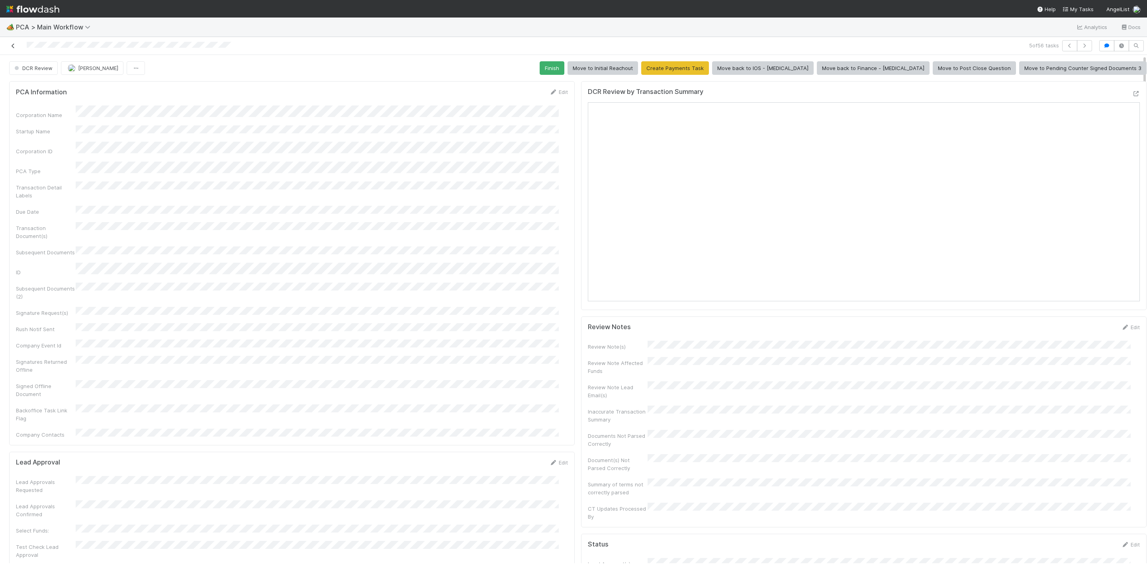
click at [16, 46] on icon at bounding box center [13, 45] width 8 height 5
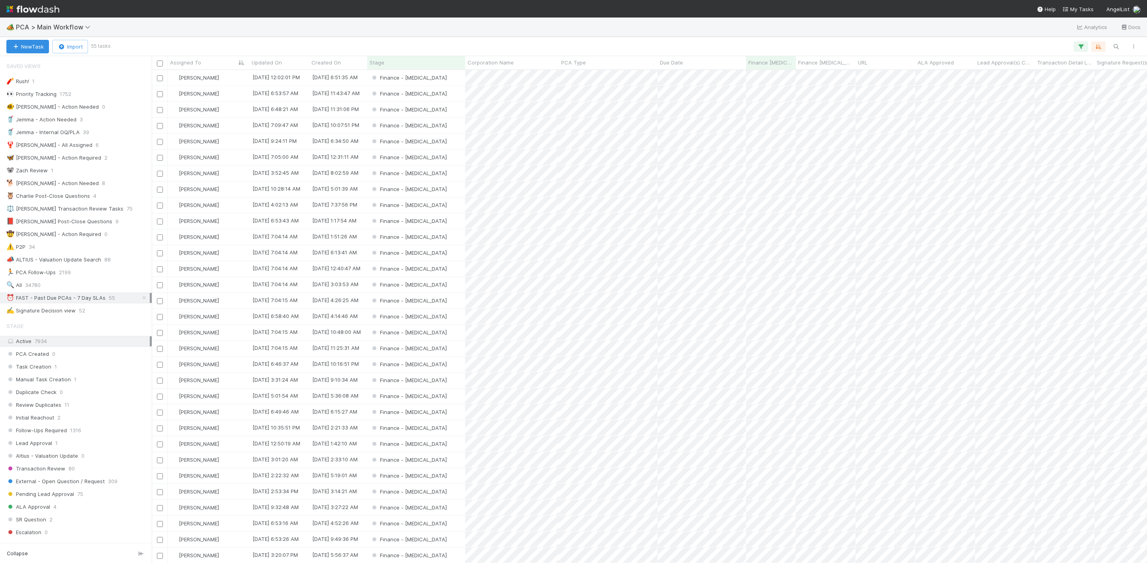
scroll to position [484, 986]
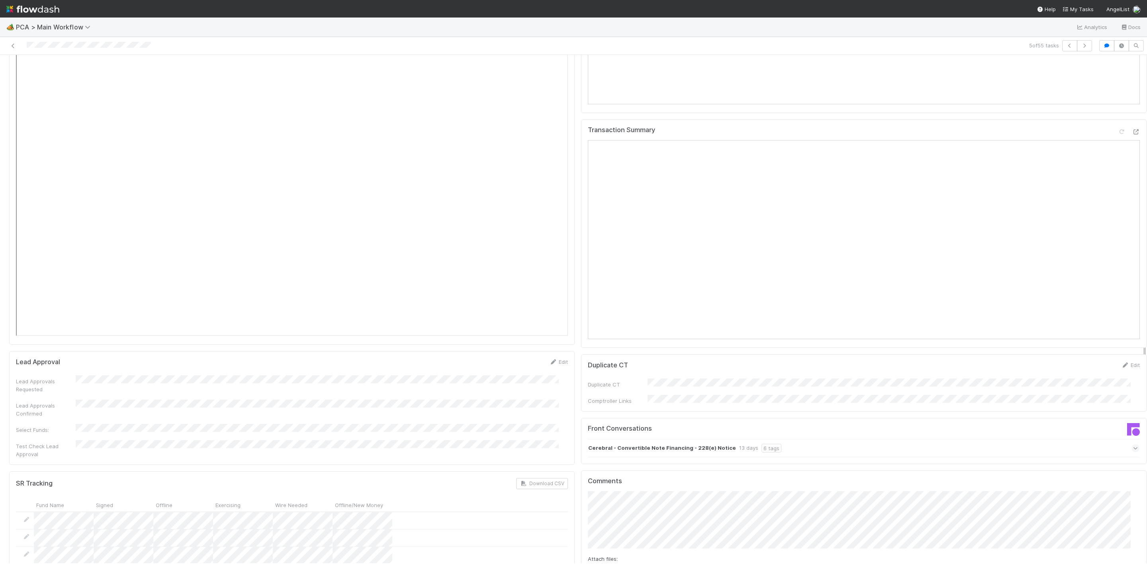
scroll to position [1015, 0]
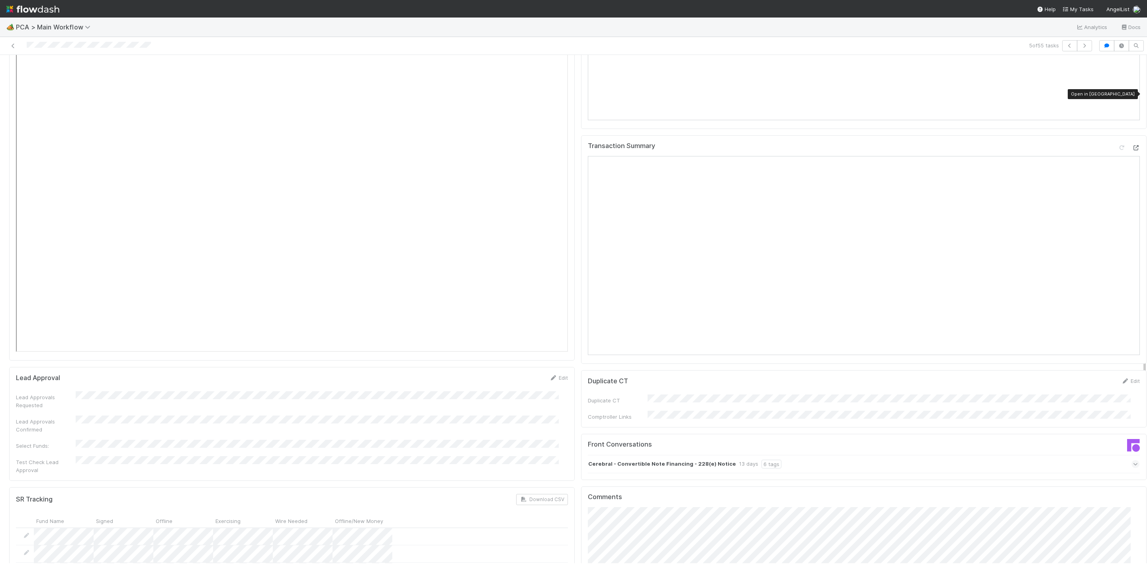
click at [1132, 145] on icon at bounding box center [1136, 147] width 8 height 5
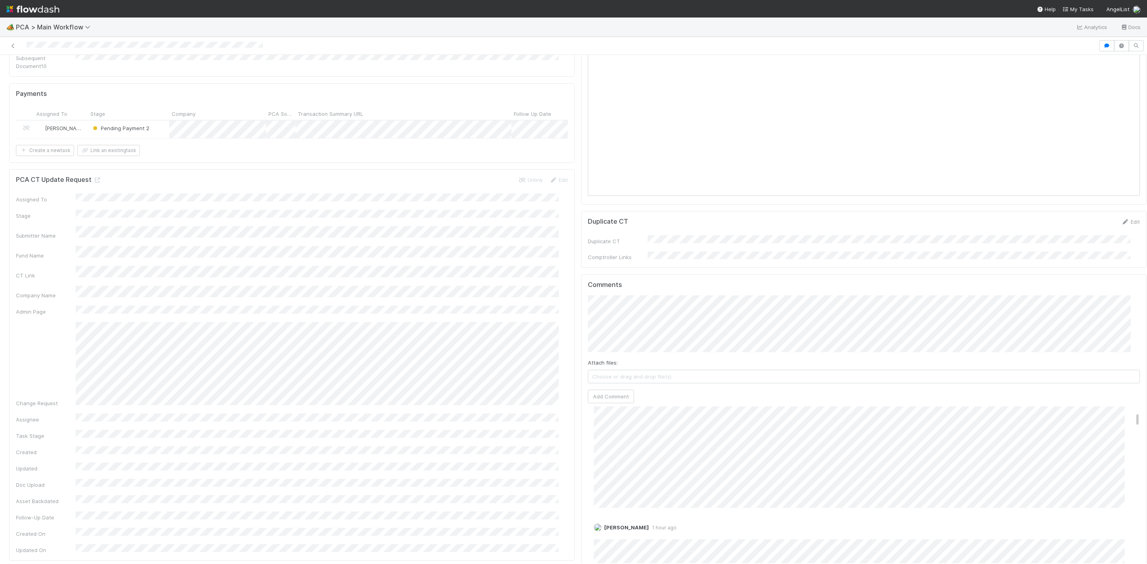
scroll to position [119, 0]
click at [600, 473] on link "Edit" at bounding box center [604, 476] width 9 height 6
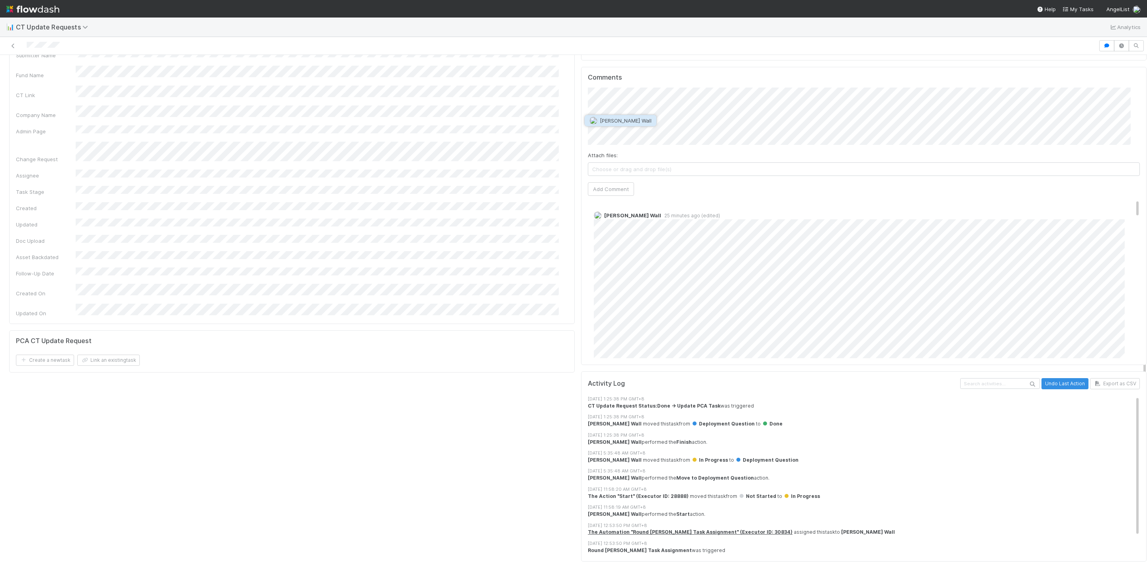
click at [617, 117] on span "Kennedy Wall" at bounding box center [626, 120] width 52 height 6
click at [613, 188] on button "Add Comment" at bounding box center [611, 189] width 46 height 14
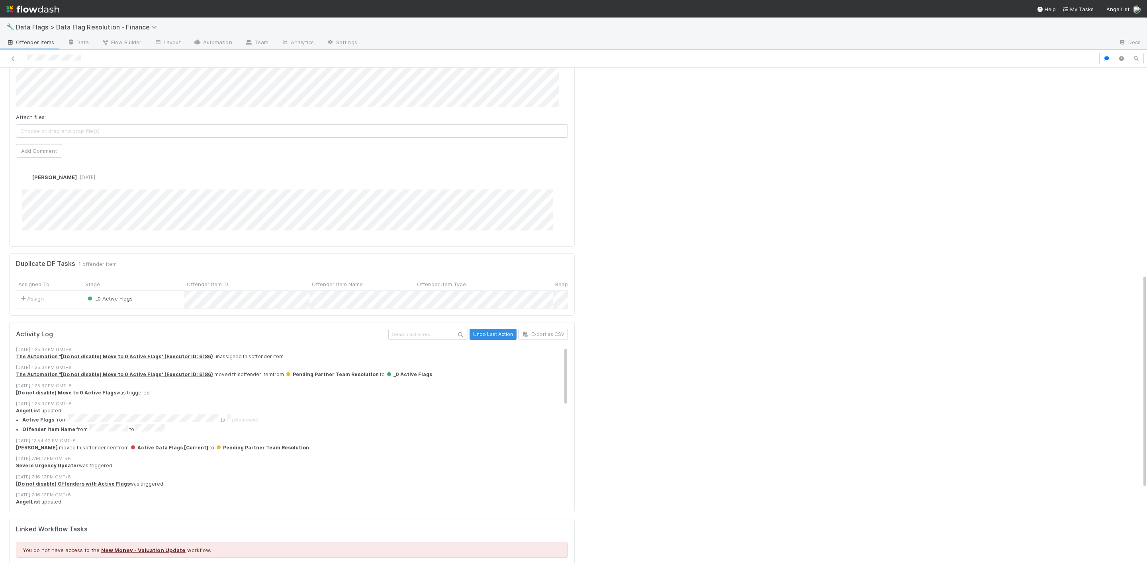
scroll to position [299, 0]
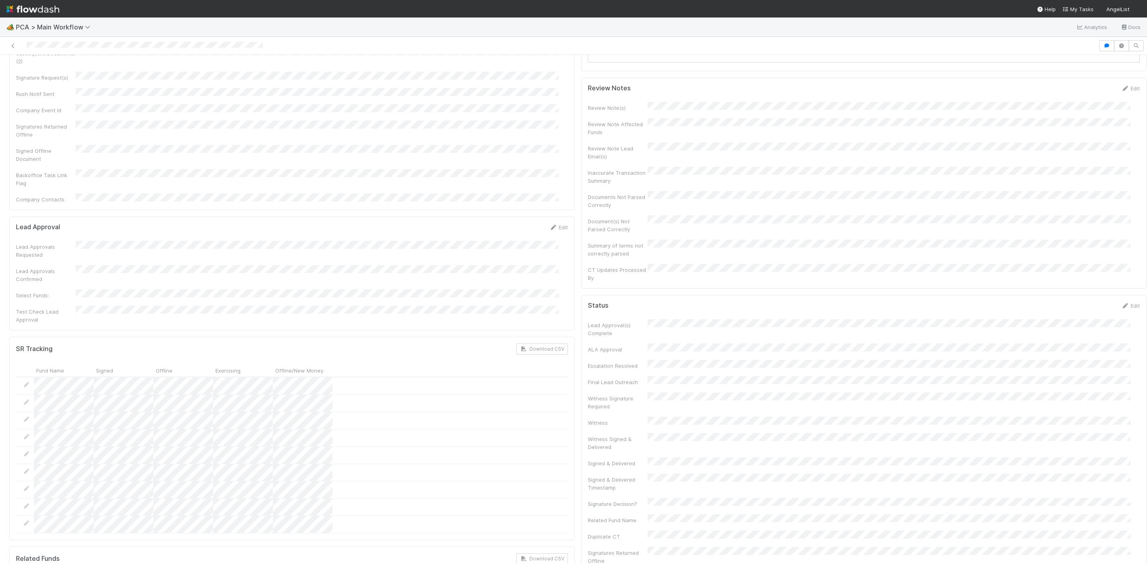
scroll to position [538, 0]
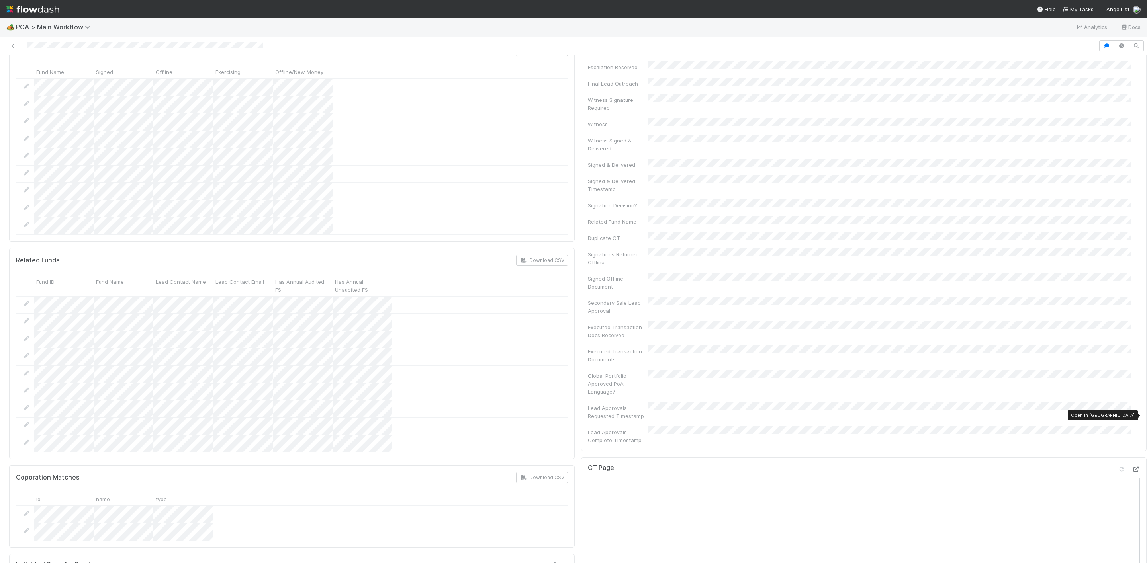
click at [1132, 467] on icon at bounding box center [1136, 469] width 8 height 5
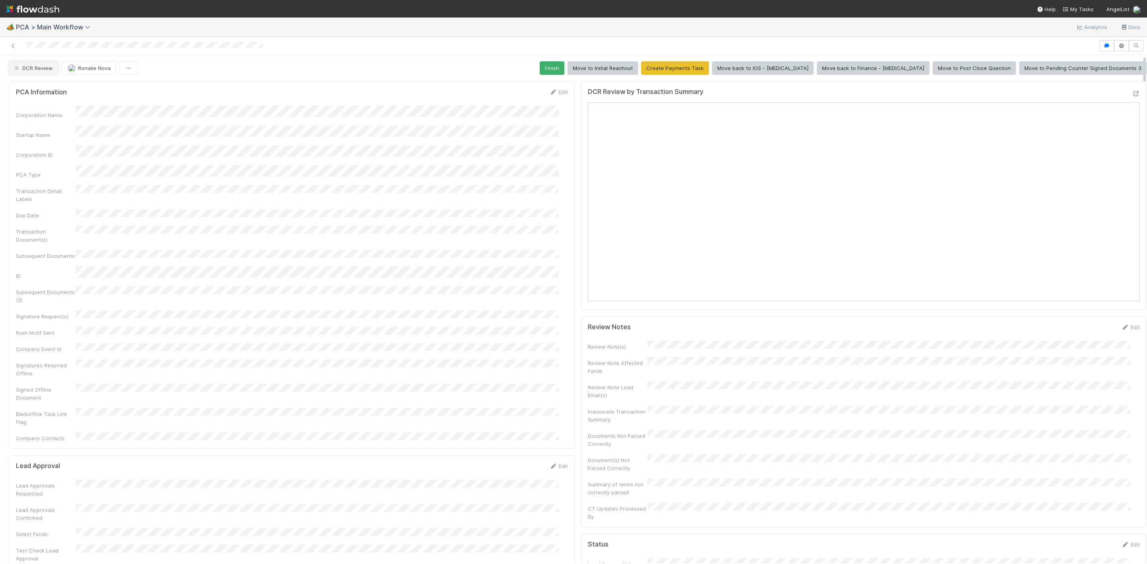
click at [26, 65] on button "DCR Review" at bounding box center [33, 68] width 49 height 14
click at [63, 147] on span "Finance - Open Question / Request" at bounding box center [61, 146] width 98 height 6
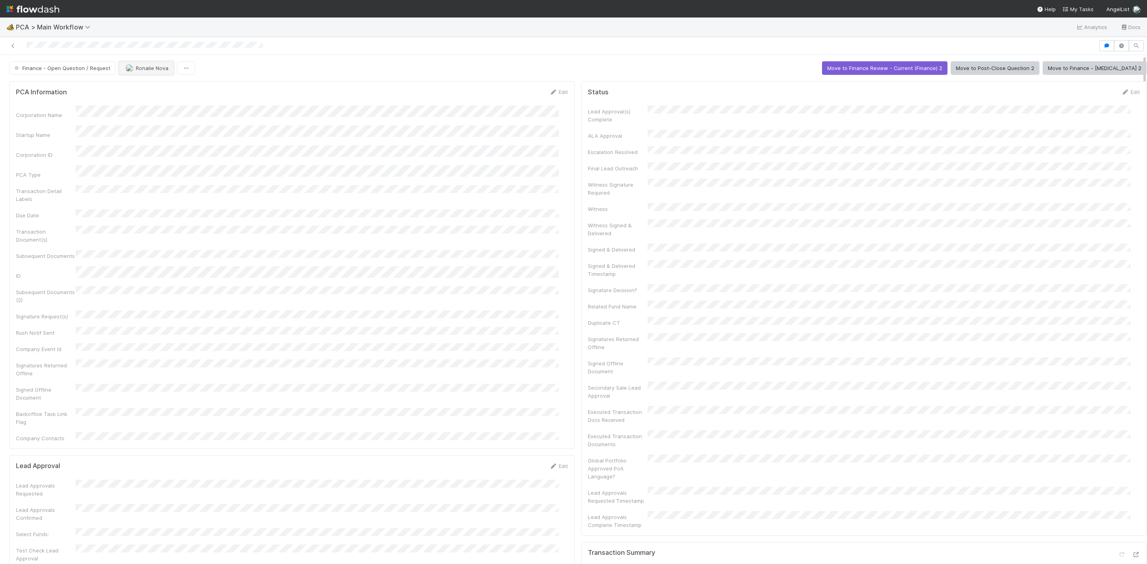
click at [151, 70] on span "Ronalie Nova" at bounding box center [152, 68] width 33 height 6
click at [162, 91] on span "Janice Garcia you" at bounding box center [155, 89] width 52 height 6
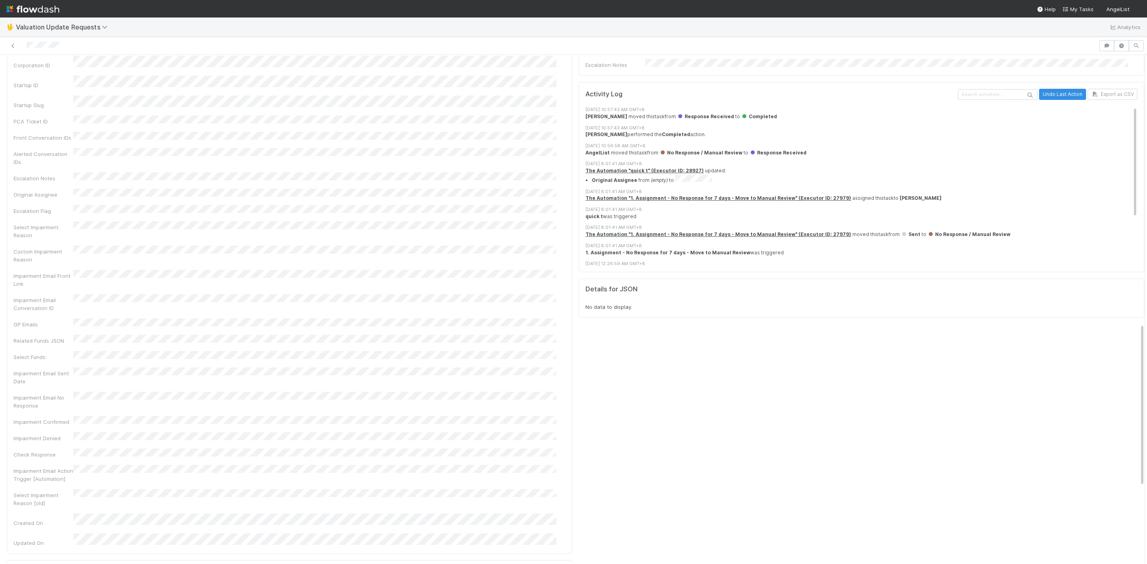
scroll to position [838, 0]
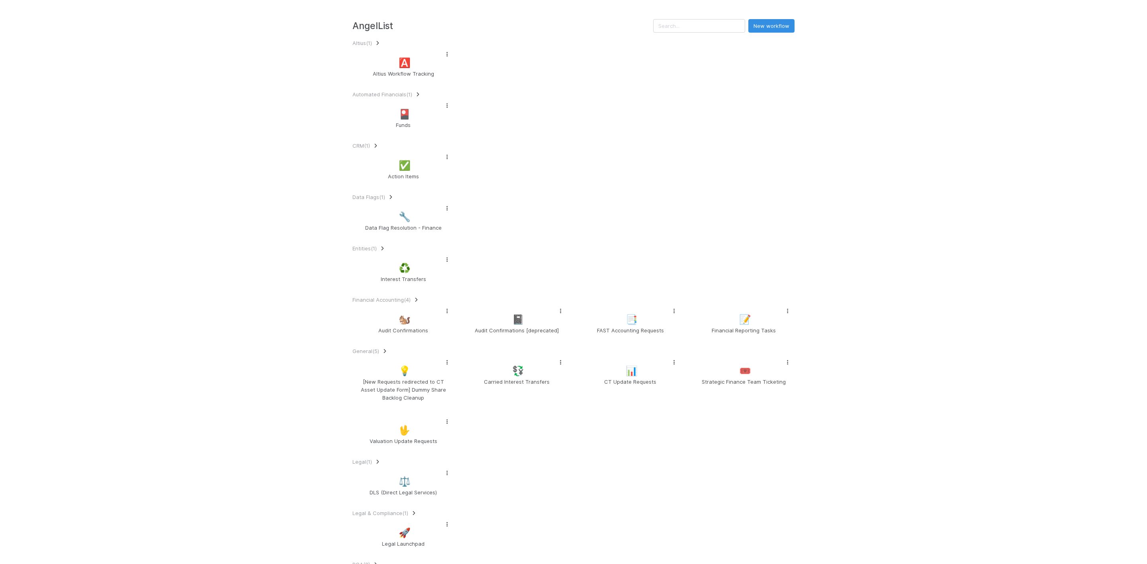
scroll to position [306, 0]
click at [626, 366] on span "📊" at bounding box center [632, 371] width 12 height 10
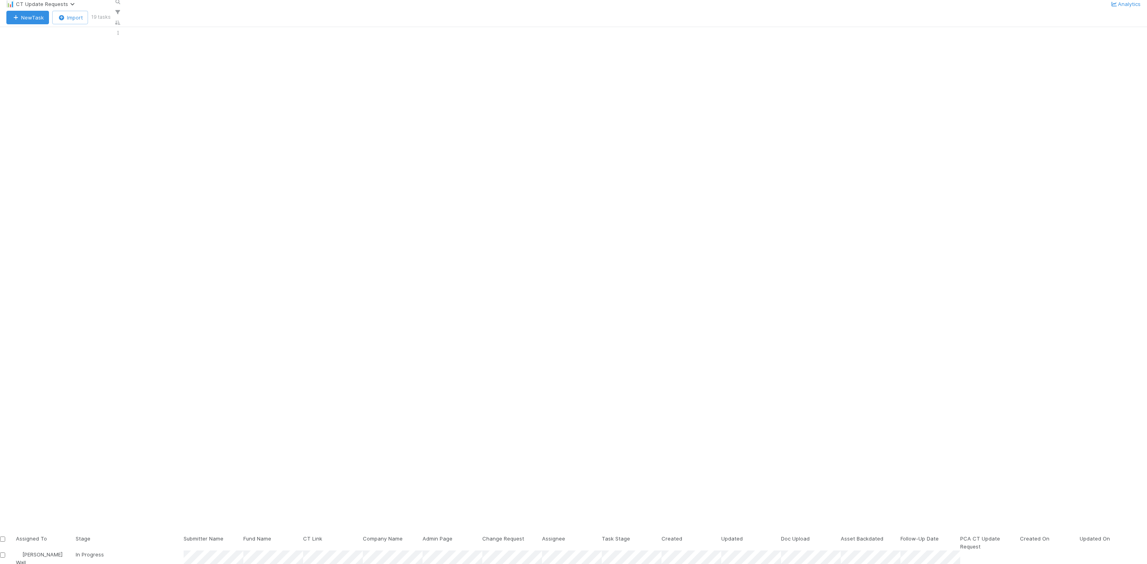
scroll to position [484, 986]
click at [33, 24] on button "New Task" at bounding box center [27, 18] width 43 height 14
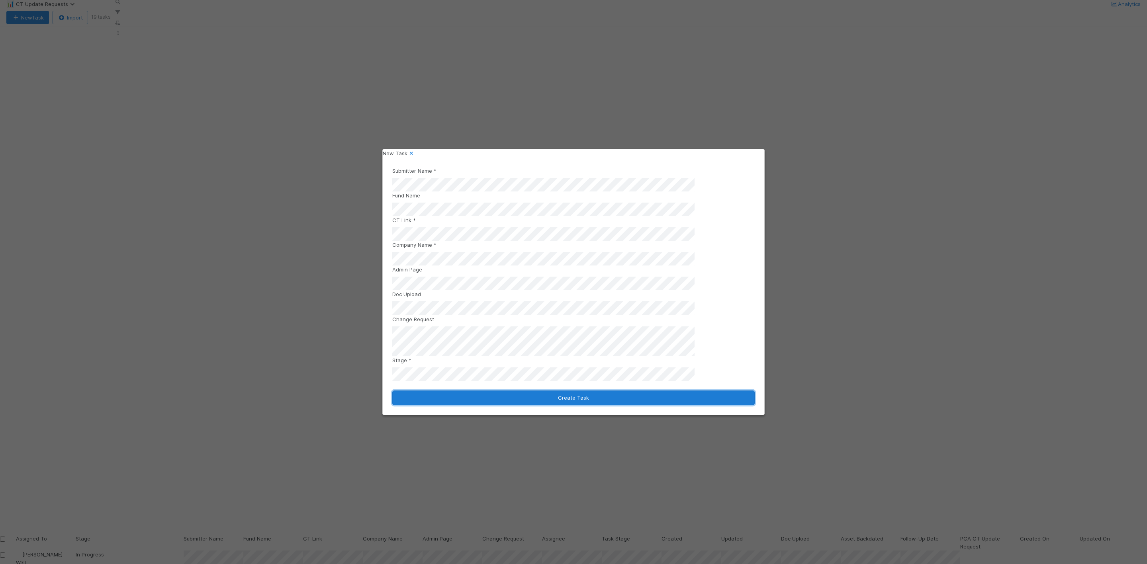
click at [576, 391] on button "Create Task" at bounding box center [573, 398] width 362 height 15
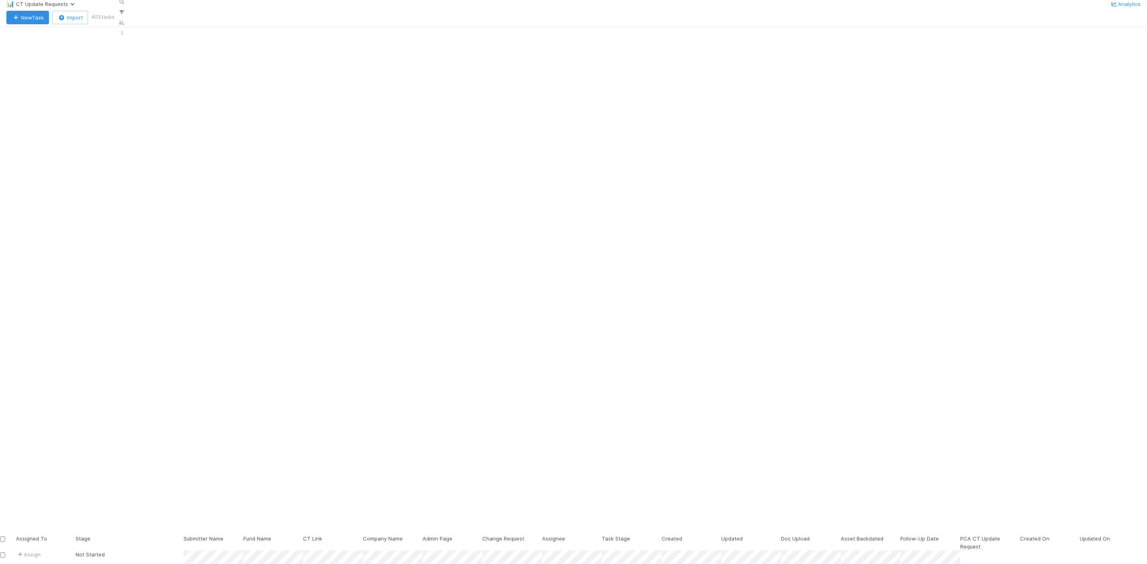
click at [184, 551] on div "Not Started" at bounding box center [130, 559] width 108 height 16
